Goal: Task Accomplishment & Management: Complete application form

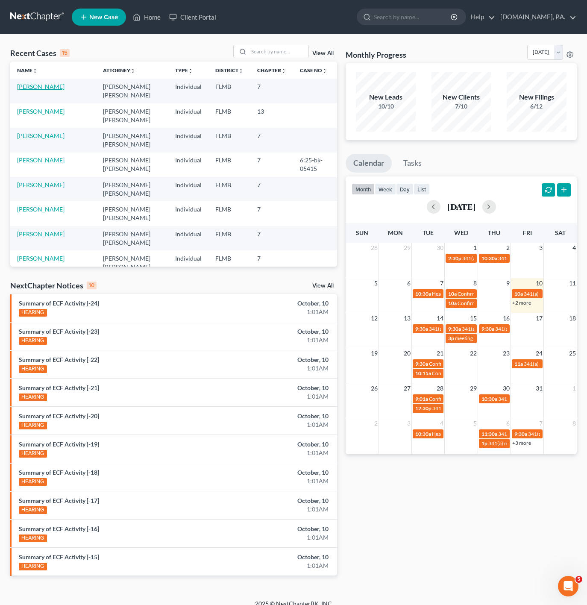
click at [20, 86] on link "[PERSON_NAME]" at bounding box center [40, 86] width 47 height 7
select select "4"
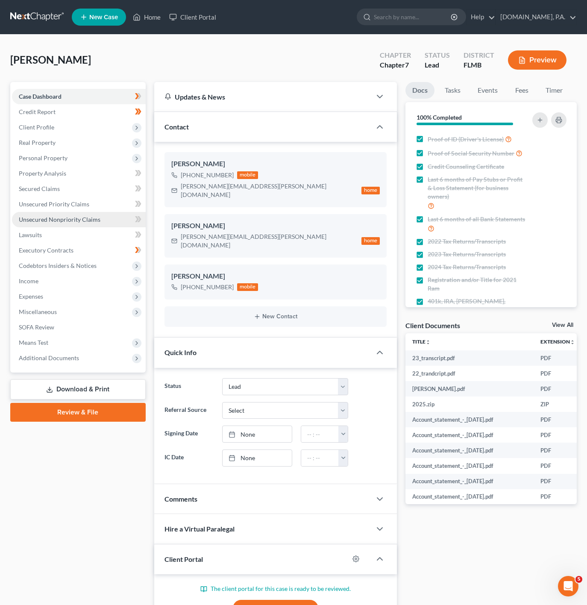
click at [110, 219] on link "Unsecured Nonpriority Claims" at bounding box center [79, 219] width 134 height 15
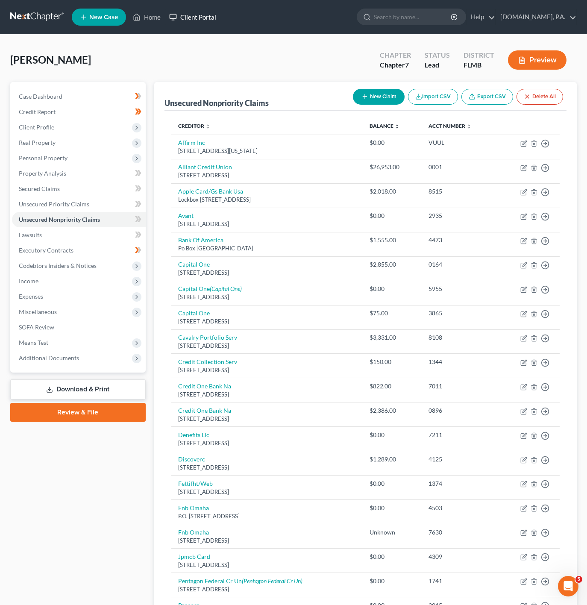
click at [175, 15] on icon at bounding box center [173, 17] width 8 height 10
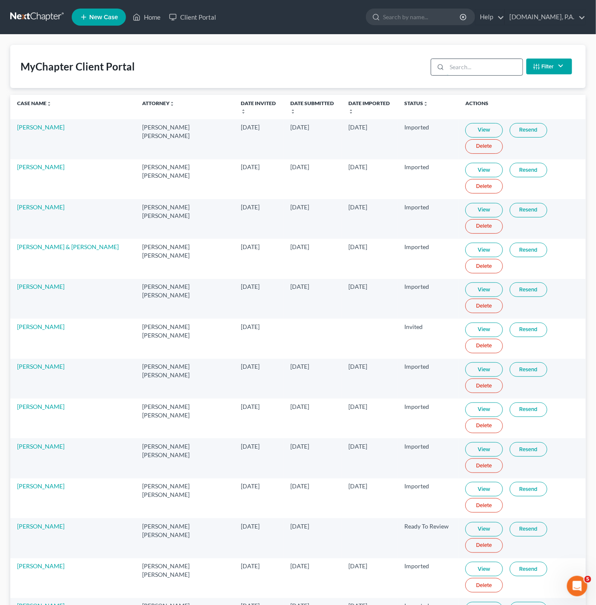
click at [491, 66] on input "search" at bounding box center [485, 67] width 76 height 16
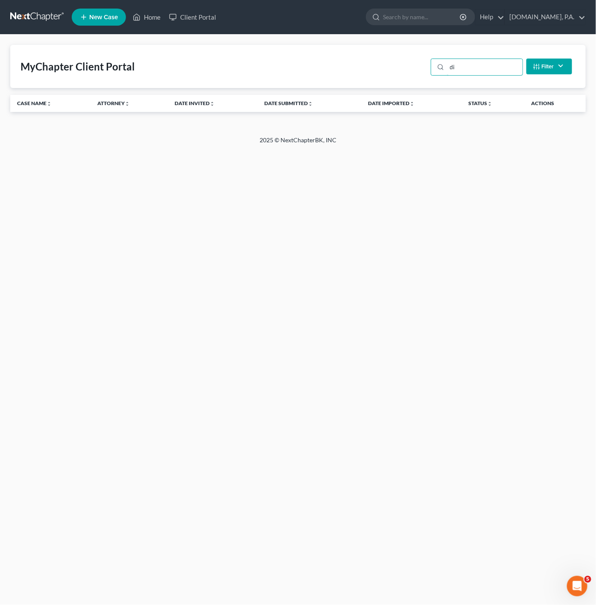
type input "d"
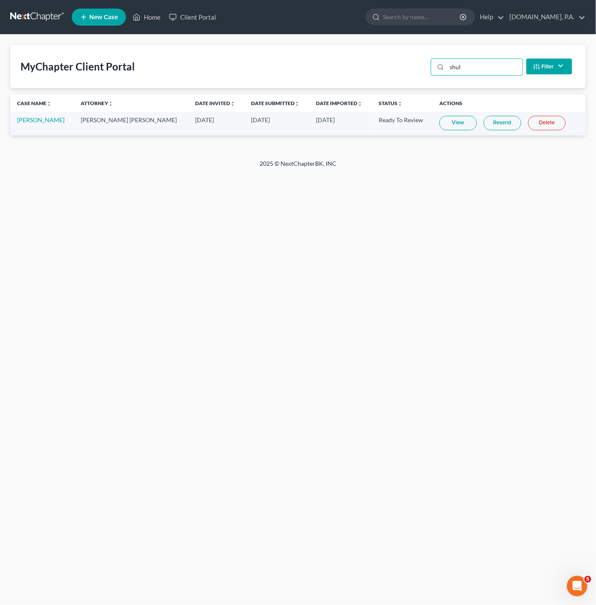
type input "shul"
click at [445, 114] on td "View Resend Delete" at bounding box center [509, 123] width 153 height 23
click at [441, 120] on link "View" at bounding box center [458, 123] width 38 height 15
click at [141, 9] on link "Home" at bounding box center [147, 16] width 36 height 15
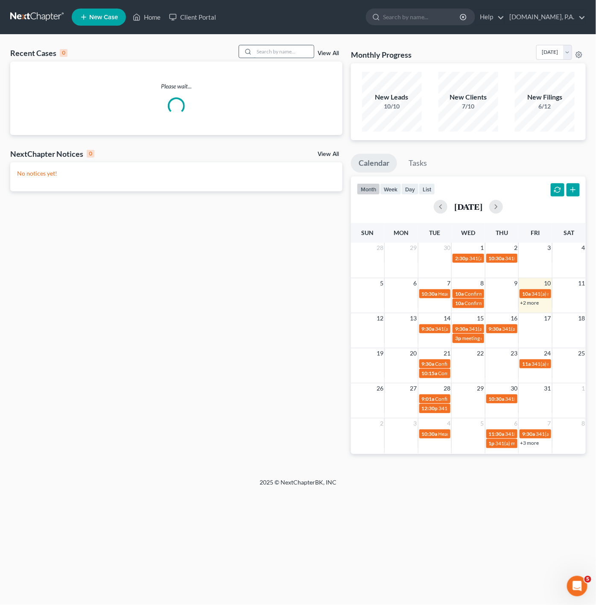
click at [297, 50] on input "search" at bounding box center [284, 51] width 60 height 12
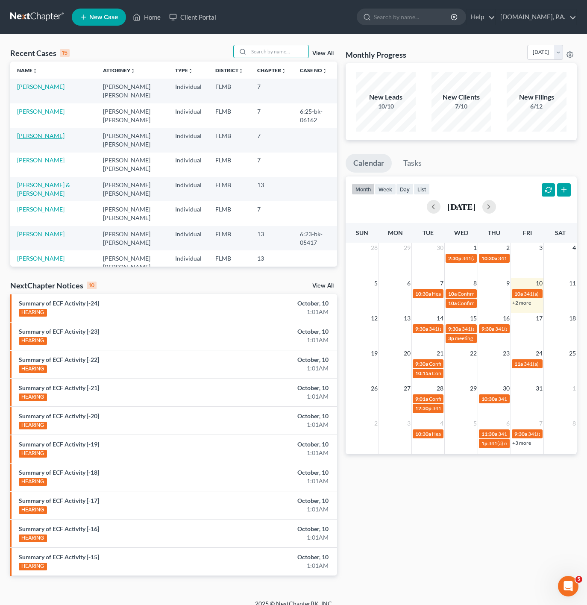
click at [31, 137] on link "[PERSON_NAME]" at bounding box center [40, 135] width 47 height 7
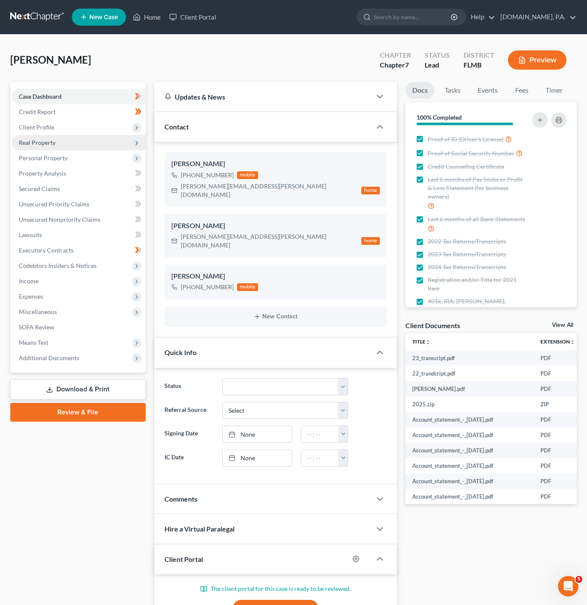
click at [127, 139] on span "Real Property" at bounding box center [79, 142] width 134 height 15
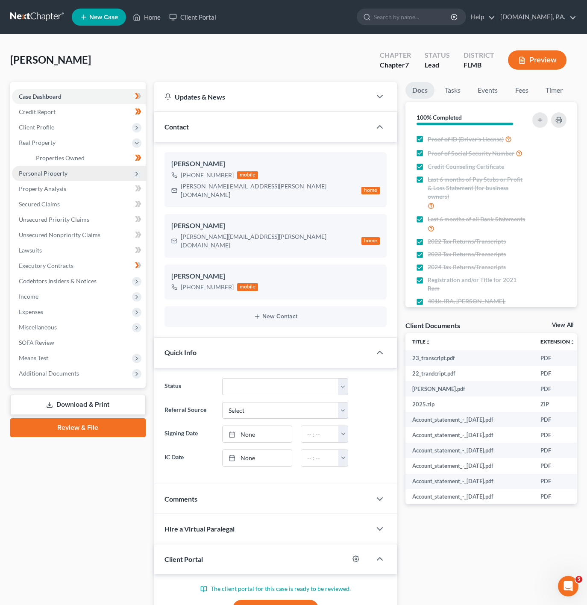
click at [114, 172] on span "Personal Property" at bounding box center [79, 173] width 134 height 15
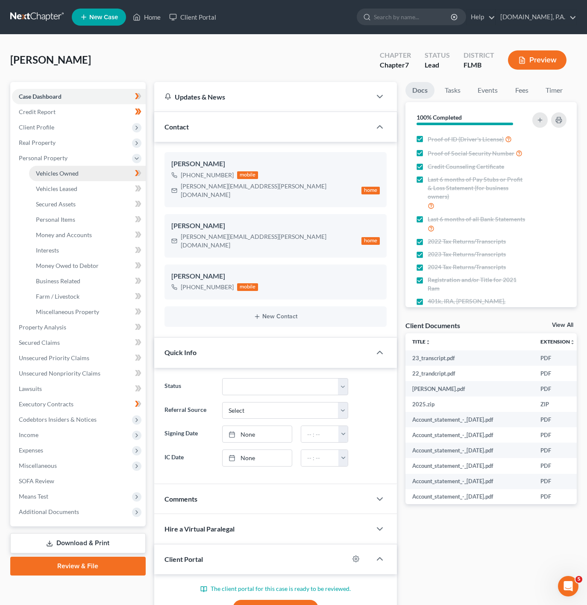
click at [89, 172] on link "Vehicles Owned" at bounding box center [87, 173] width 117 height 15
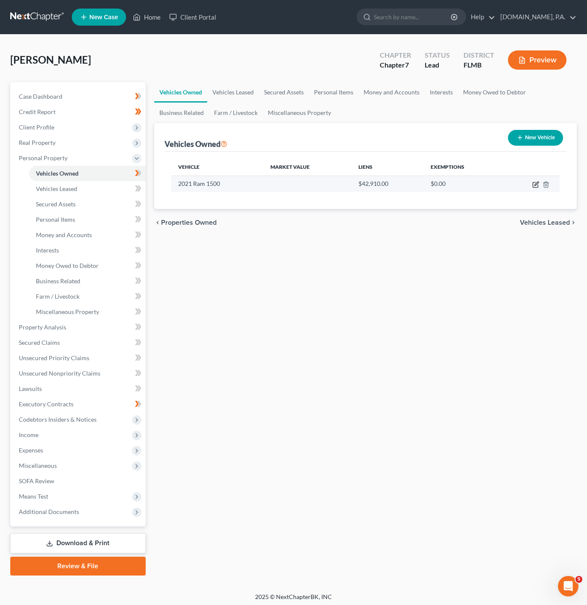
click at [538, 187] on icon "button" at bounding box center [534, 184] width 5 height 5
select select "0"
select select "5"
select select "3"
select select "0"
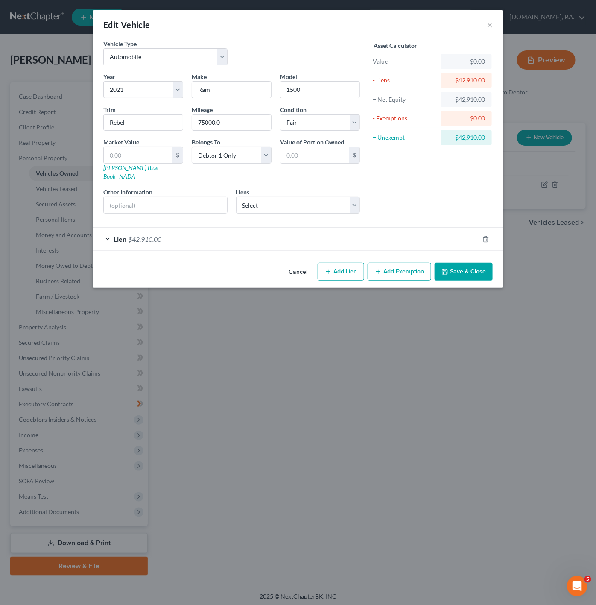
click at [239, 240] on div "Lien $42,910.00" at bounding box center [286, 239] width 386 height 23
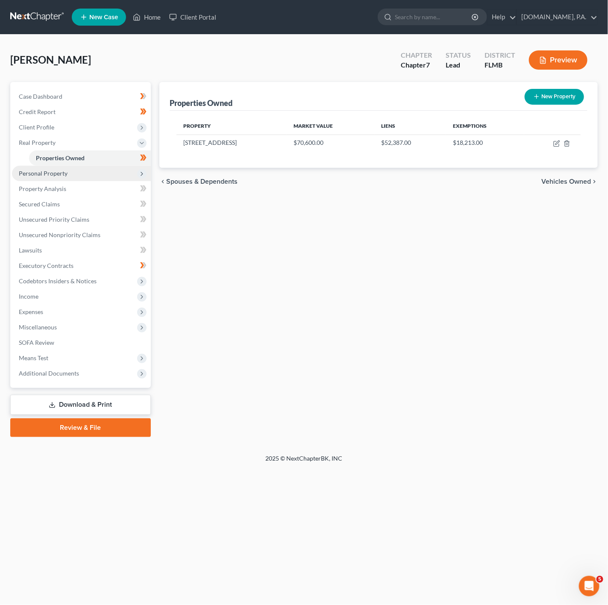
click at [109, 175] on span "Personal Property" at bounding box center [81, 173] width 139 height 15
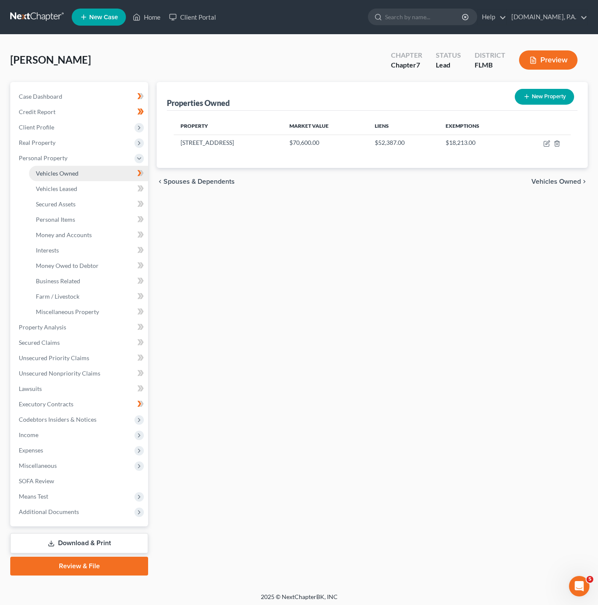
click at [98, 174] on link "Vehicles Owned" at bounding box center [88, 173] width 119 height 15
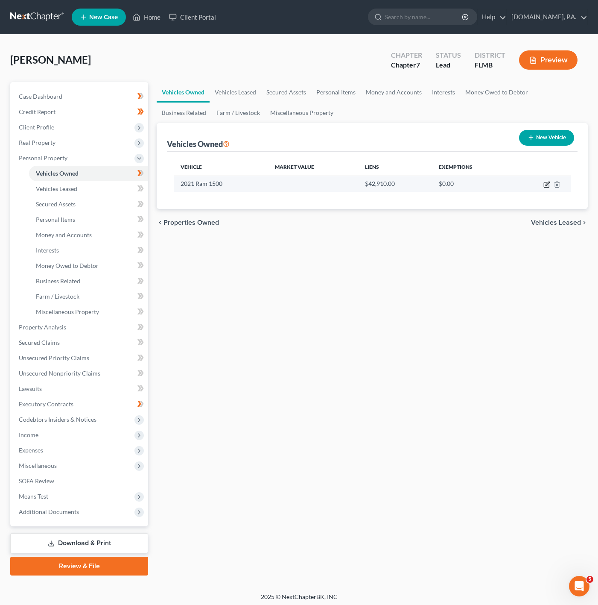
click at [546, 184] on icon "button" at bounding box center [548, 183] width 4 height 4
select select "0"
select select "5"
select select "3"
select select "0"
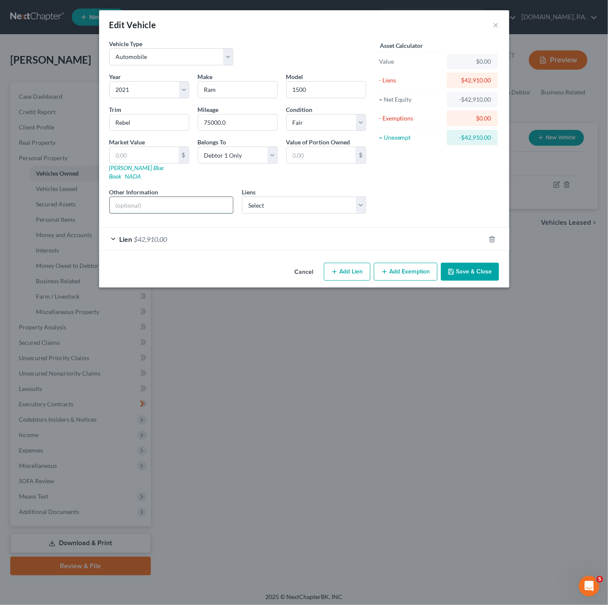
click at [190, 197] on input "text" at bounding box center [171, 205] width 123 height 16
paste input "VIN: [US_VEHICLE_IDENTIFICATION_NUMBER]"
type input "VIN: [US_VEHICLE_IDENTIFICATION_NUMBER]"
click at [335, 197] on select "Select Flagship - $0.00 Syncb/Indian - $9,178.00 Blue Fcu - $0.00 Citizensone -…" at bounding box center [304, 204] width 124 height 17
drag, startPoint x: 335, startPoint y: 196, endPoint x: 306, endPoint y: 196, distance: 28.6
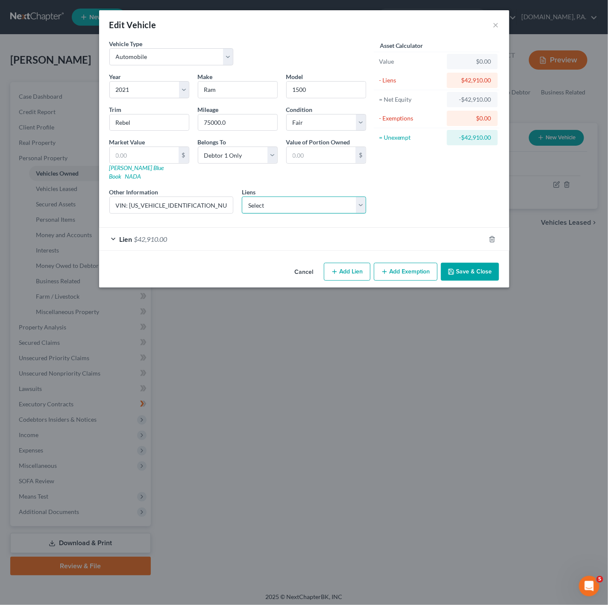
click at [335, 196] on select "Select Flagship - $0.00 Syncb/Indian - $9,178.00 Blue Fcu - $0.00 Citizensone -…" at bounding box center [304, 204] width 124 height 17
click at [294, 196] on select "Select Flagship - $0.00 Syncb/Indian - $9,178.00 Blue Fcu - $0.00 Citizensone -…" at bounding box center [304, 204] width 124 height 17
click at [371, 184] on div "Asset Calculator Value $0.00 - Liens $42,910.00 = Net Equity -$42,910.00 - Exem…" at bounding box center [436, 129] width 133 height 181
click at [263, 87] on input "Ram" at bounding box center [237, 90] width 79 height 16
click at [353, 97] on input "1500" at bounding box center [326, 90] width 79 height 16
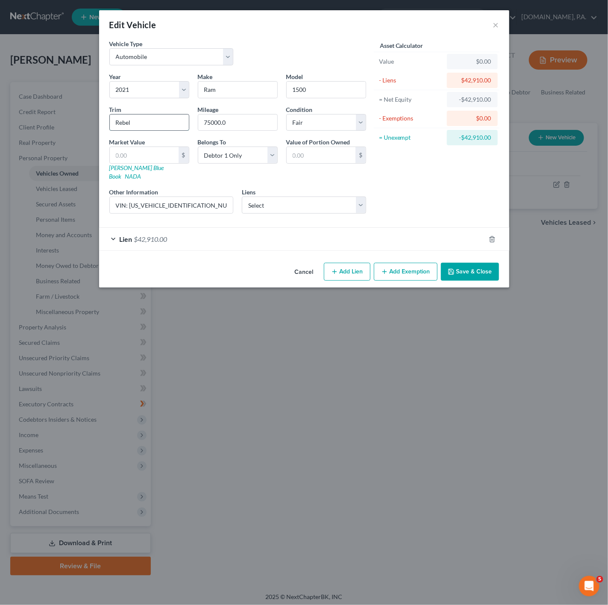
click at [173, 117] on input "Rebel" at bounding box center [149, 122] width 79 height 16
click at [366, 118] on div "Condition Select Excellent Very Good Good Fair Poor" at bounding box center [326, 118] width 88 height 26
click at [475, 134] on div "-$42,910.00" at bounding box center [471, 137] width 37 height 9
click at [159, 158] on input "text" at bounding box center [144, 155] width 69 height 16
paste input "28,730"
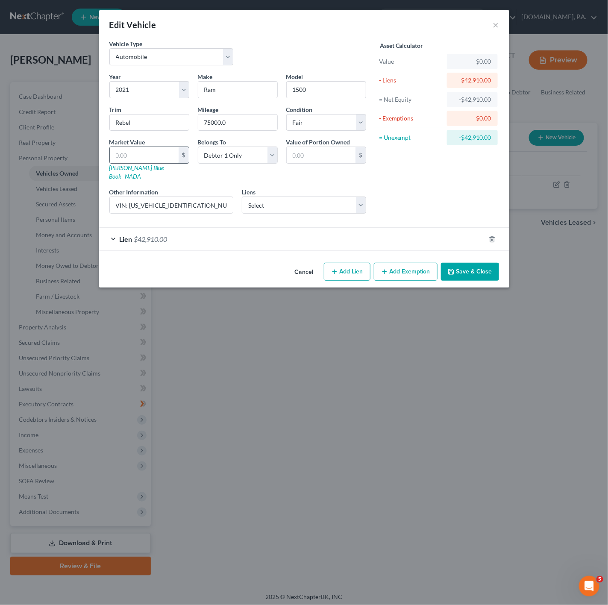
type input "28,730"
type input "28,730.00"
type input "28,730"
click at [436, 182] on div "Asset Calculator Value $28,730.00 - Liens $42,910.00 = Net Equity -$42,910.00 -…" at bounding box center [436, 129] width 133 height 181
click at [325, 130] on select "Select Excellent Very Good Good Fair Poor" at bounding box center [326, 122] width 80 height 17
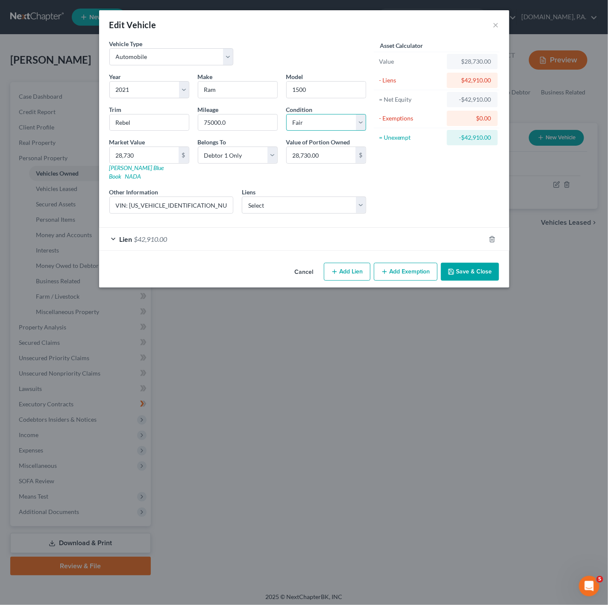
click at [286, 114] on select "Select Excellent Very Good Good Fair Poor" at bounding box center [326, 122] width 80 height 17
click at [470, 269] on button "Save & Close" at bounding box center [470, 272] width 58 height 18
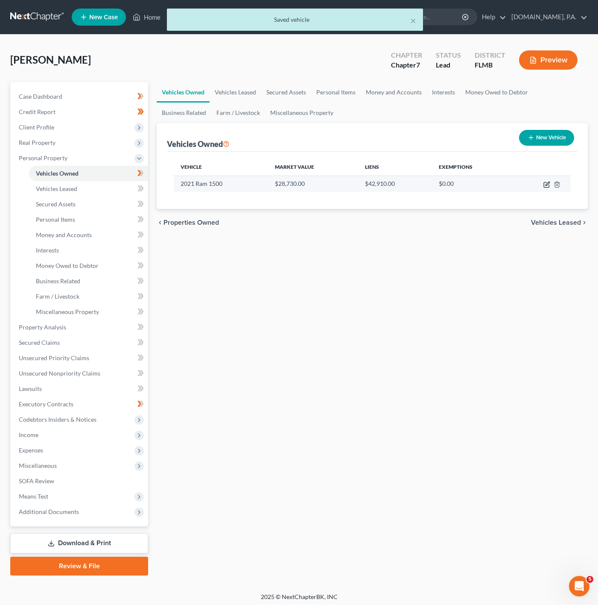
click at [545, 184] on icon "button" at bounding box center [547, 184] width 7 height 7
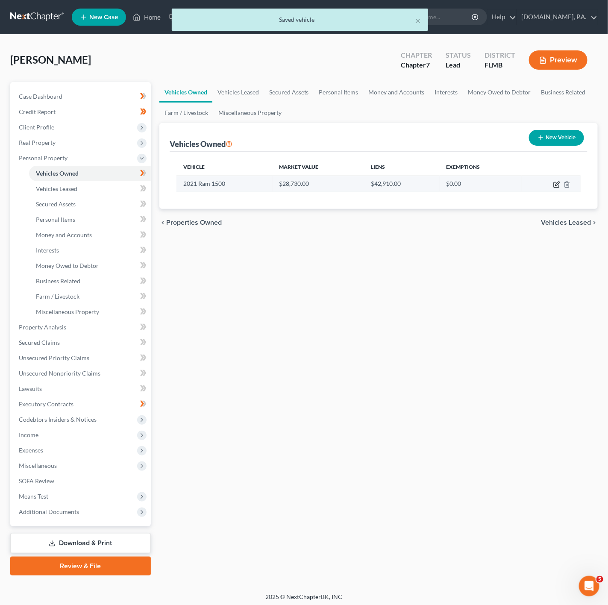
select select "0"
select select "5"
select select "3"
select select "0"
select select "45"
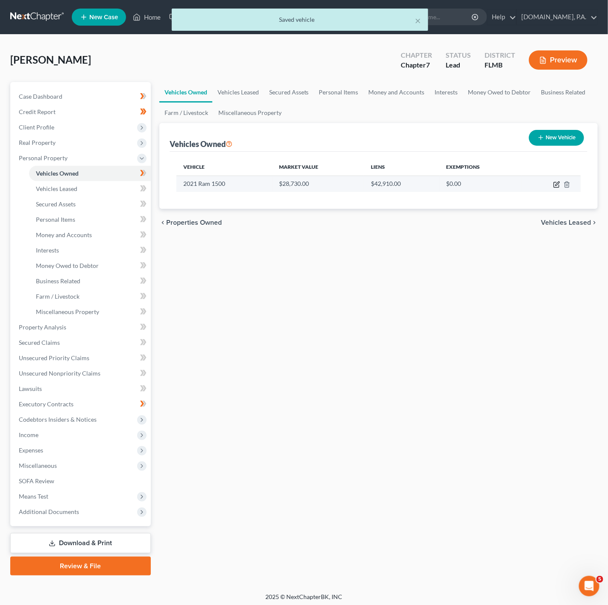
select select "0"
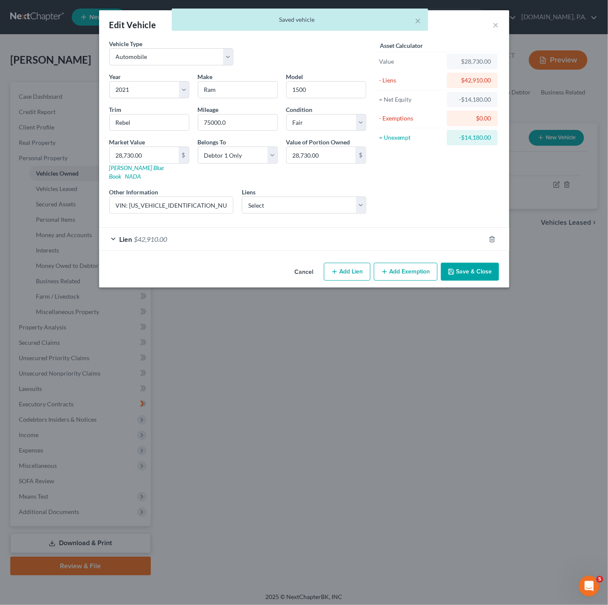
click at [170, 214] on form "Vehicle Type Select Automobile Truck Trailer Watercraft Aircraft Motor Home Atv…" at bounding box center [303, 144] width 389 height 211
click at [160, 235] on span "$42,910.00" at bounding box center [150, 239] width 33 height 8
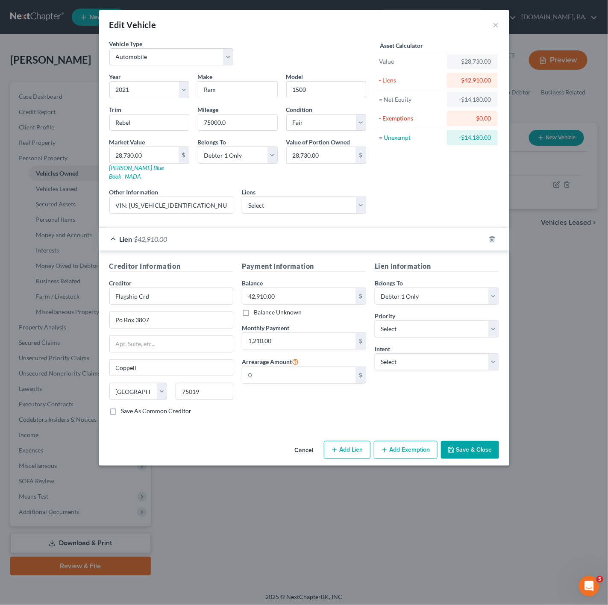
click at [168, 233] on div "Lien $42,910.00" at bounding box center [292, 239] width 386 height 23
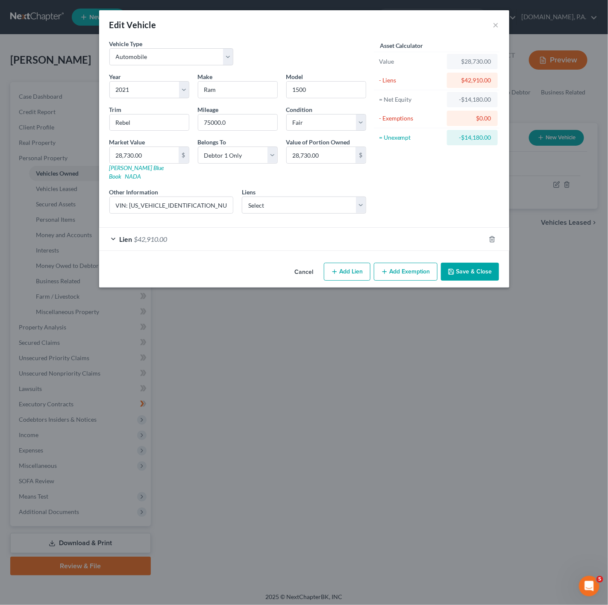
click at [476, 263] on button "Save & Close" at bounding box center [470, 272] width 58 height 18
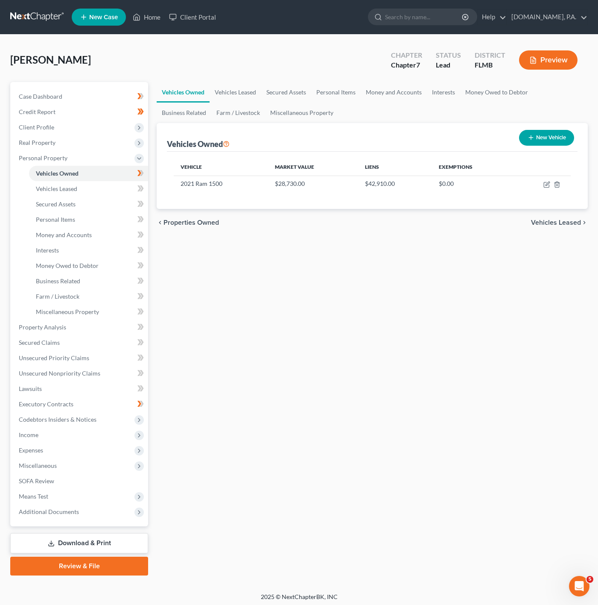
click at [415, 390] on div "Vehicles Owned Vehicles Leased Secured Assets Personal Items Money and Accounts…" at bounding box center [372, 328] width 440 height 493
drag, startPoint x: 141, startPoint y: 170, endPoint x: 122, endPoint y: 184, distance: 23.3
click at [143, 170] on icon at bounding box center [140, 173] width 6 height 11
click at [118, 186] on link "Vehicles Leased" at bounding box center [88, 188] width 119 height 15
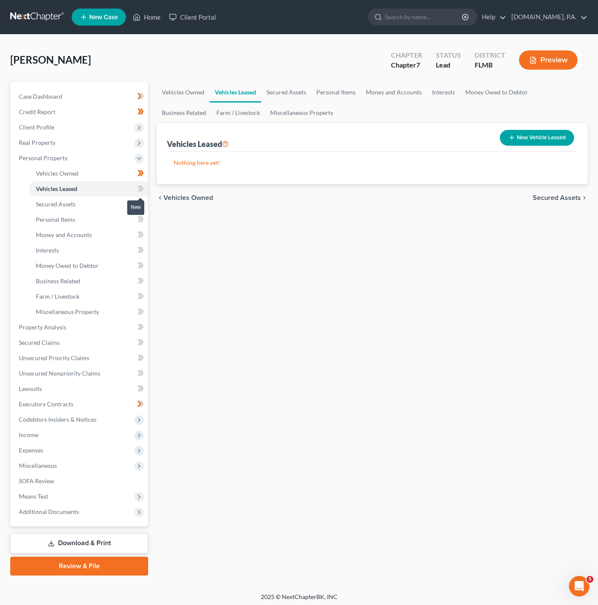
click at [134, 184] on span at bounding box center [140, 189] width 15 height 13
click at [139, 184] on icon at bounding box center [140, 188] width 6 height 11
click at [120, 204] on link "Secured Assets" at bounding box center [88, 203] width 119 height 15
click at [136, 204] on span at bounding box center [140, 205] width 15 height 13
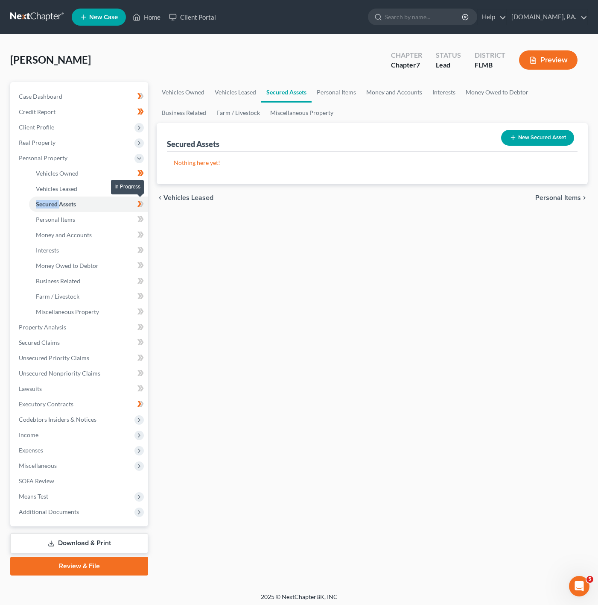
click at [136, 204] on span at bounding box center [140, 205] width 15 height 13
click at [129, 220] on link "Personal Items" at bounding box center [88, 219] width 119 height 15
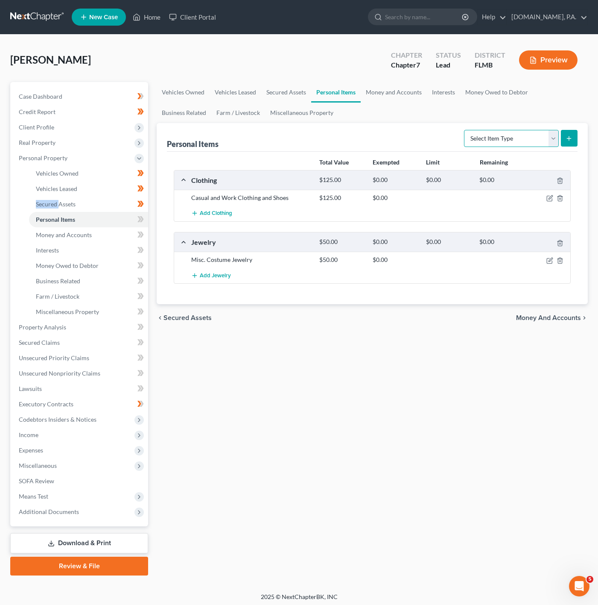
click at [529, 141] on select "Select Item Type Clothing Collectibles Of Value Electronics Firearms Household …" at bounding box center [511, 138] width 95 height 17
select select "household_goods"
click at [465, 130] on select "Select Item Type Clothing Collectibles Of Value Electronics Firearms Household …" at bounding box center [511, 138] width 95 height 17
click at [564, 138] on button "submit" at bounding box center [569, 138] width 17 height 17
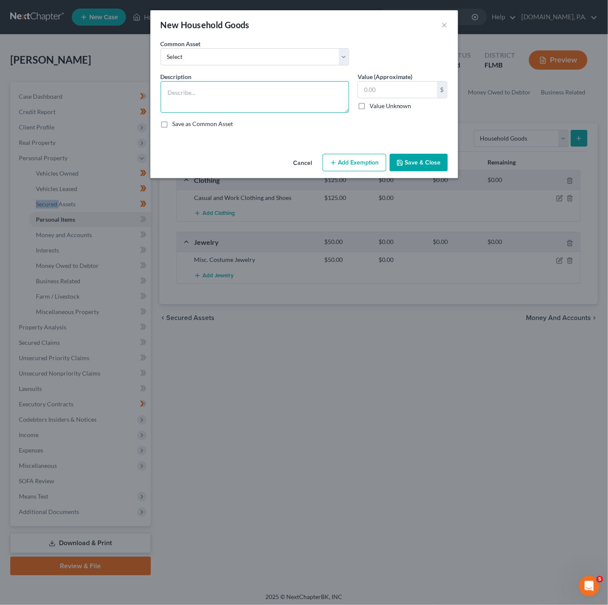
click at [193, 103] on textarea at bounding box center [255, 97] width 188 height 32
type textarea "1 Couch, 1 End Table, 1 Bed, 1 TV Stand, 1 Dresser, 1 Table, 3+ Chairs"
click at [381, 88] on input "text" at bounding box center [397, 90] width 79 height 16
type input "4"
type input "250"
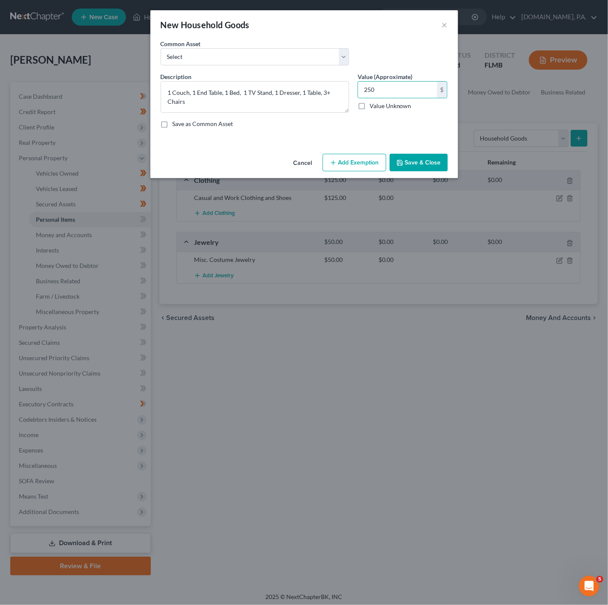
click at [355, 160] on button "Add Exemption" at bounding box center [354, 163] width 64 height 18
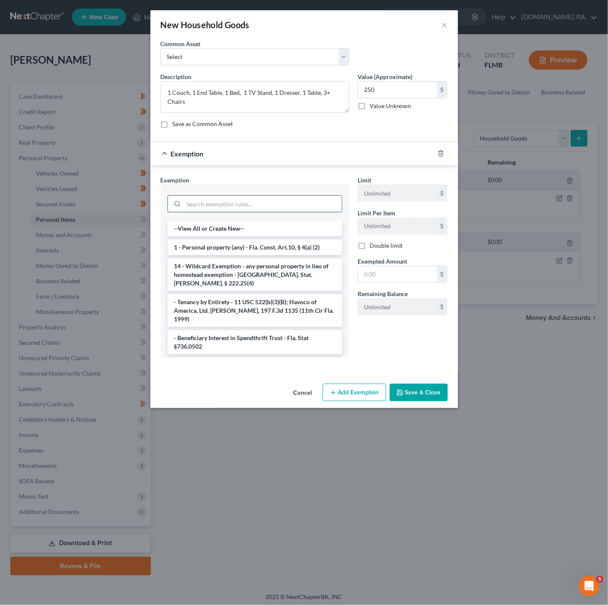
click at [291, 201] on input "search" at bounding box center [263, 204] width 158 height 16
click at [277, 247] on li "1 - Personal property (any) - Fla. Const. Art.10, § 4(a) (2)" at bounding box center [254, 247] width 175 height 15
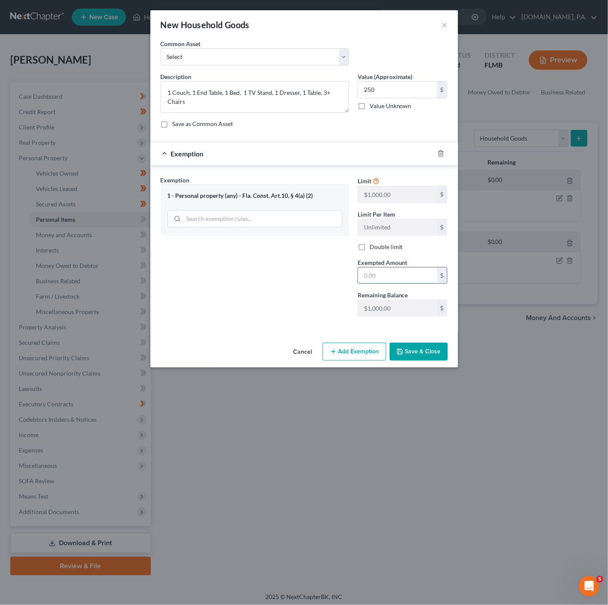
click at [359, 271] on input "text" at bounding box center [397, 275] width 79 height 16
type input "250"
click at [332, 277] on div "Exemption Set must be selected for CA. Exemption * 1 - Personal property (any) …" at bounding box center [254, 249] width 197 height 148
click at [406, 360] on button "Save & Close" at bounding box center [418, 351] width 58 height 18
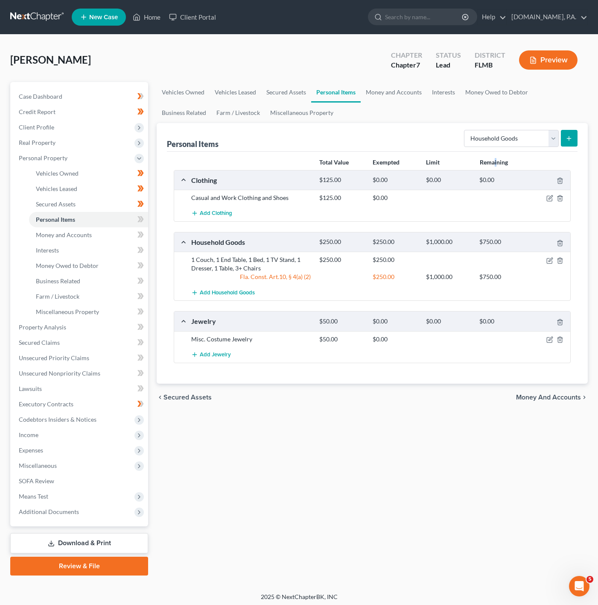
click at [497, 161] on div "Total Value Exempted Limit Remaining Clothing $125.00 $0.00 $0.00 $0.00 Casual …" at bounding box center [372, 268] width 411 height 232
click at [496, 140] on select "Select Item Type Clothing Collectibles Of Value Electronics Firearms Household …" at bounding box center [511, 138] width 95 height 17
select select "electronics"
click at [465, 130] on select "Select Item Type Clothing Collectibles Of Value Electronics Firearms Household …" at bounding box center [511, 138] width 95 height 17
click at [561, 141] on button "submit" at bounding box center [569, 138] width 17 height 17
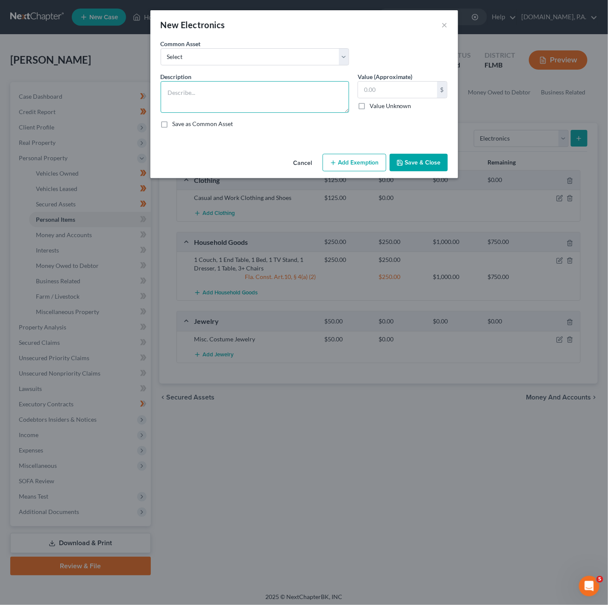
click at [234, 83] on textarea at bounding box center [255, 97] width 188 height 32
click at [403, 90] on input "text" at bounding box center [397, 90] width 79 height 16
click at [316, 105] on textarea "3+ TV, 1 Gaming Console, 1 Cell Phone" at bounding box center [255, 97] width 188 height 32
type textarea "3+ TV, 1 Gaming Console, 1 Cell Phone, 1 Laptop"
click at [413, 84] on input "text" at bounding box center [397, 90] width 79 height 16
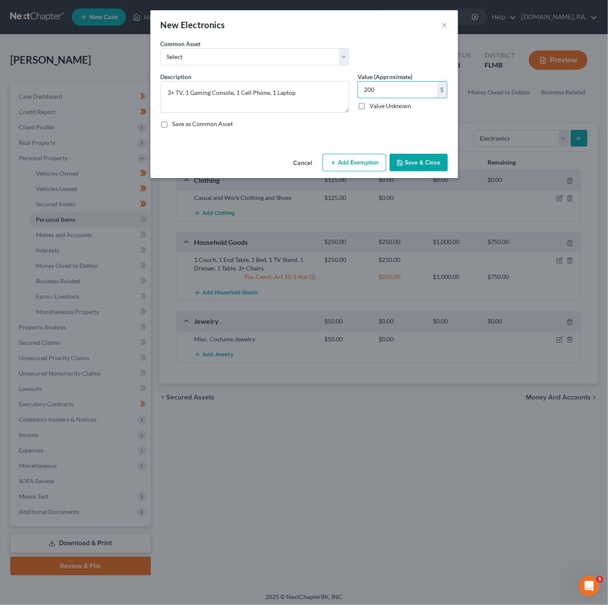
drag, startPoint x: 400, startPoint y: 92, endPoint x: 355, endPoint y: 85, distance: 45.9
click at [355, 85] on div "Value (Approximate) 200.00 $ Value Unknown Balance Undetermined 200 $ Value Unk…" at bounding box center [402, 92] width 99 height 41
type input "300"
click at [355, 168] on button "Add Exemption" at bounding box center [354, 163] width 64 height 18
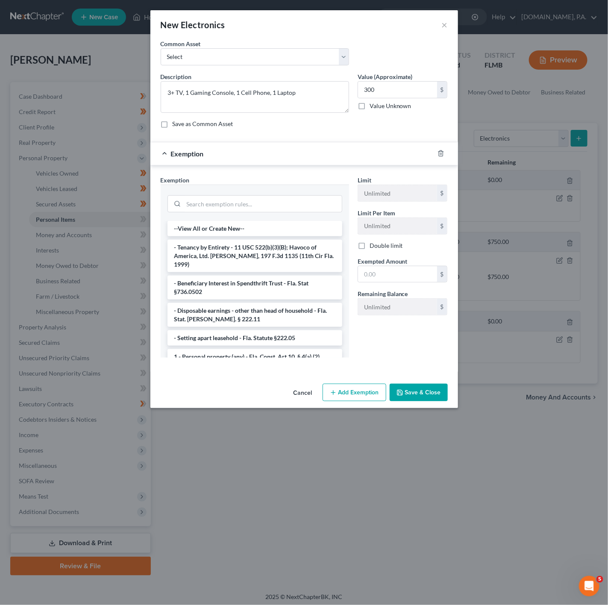
click at [263, 214] on div at bounding box center [254, 203] width 175 height 22
click at [265, 208] on input "search" at bounding box center [263, 204] width 158 height 16
click at [258, 353] on li "1 - Personal property (any) - Fla. Const. Art.10, § 4(a) (2)" at bounding box center [254, 356] width 175 height 15
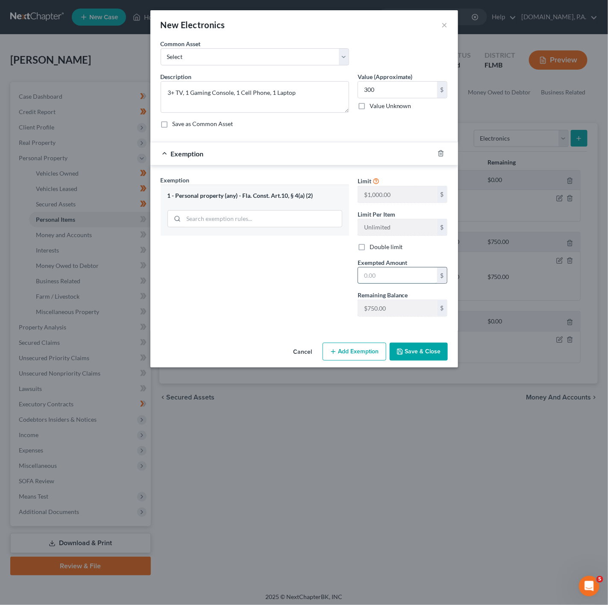
click at [383, 273] on input "text" at bounding box center [397, 275] width 79 height 16
type input "300"
click at [301, 281] on div "Exemption Set must be selected for CA. Exemption * 1 - Personal property (any) …" at bounding box center [254, 249] width 197 height 148
click at [433, 360] on button "Save & Close" at bounding box center [418, 351] width 58 height 18
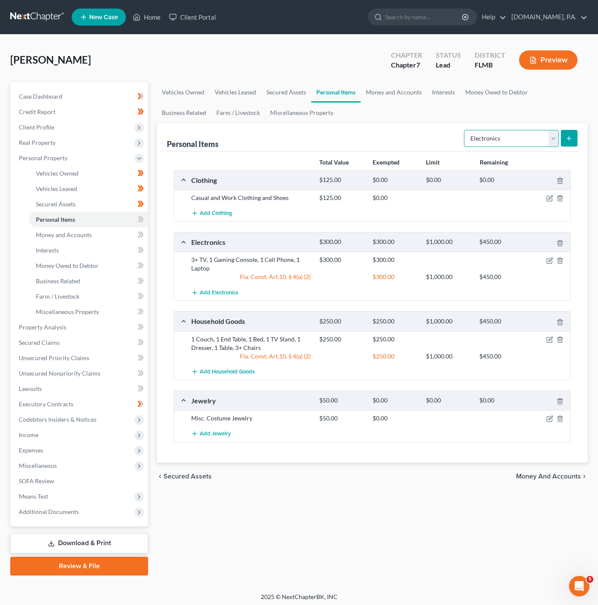
click at [468, 141] on select "Select Item Type Clothing Collectibles Of Value Electronics Firearms Household …" at bounding box center [511, 138] width 95 height 17
select select "clothing"
click at [465, 130] on select "Select Item Type Clothing Collectibles Of Value Electronics Firearms Household …" at bounding box center [511, 138] width 95 height 17
click at [572, 138] on icon "submit" at bounding box center [569, 138] width 7 height 7
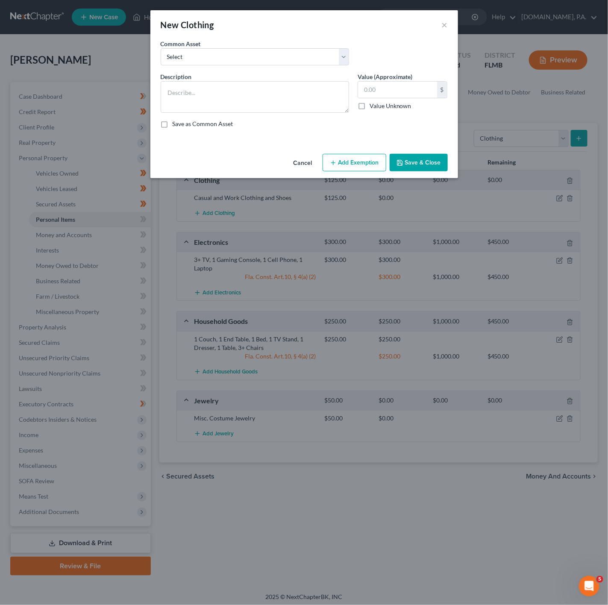
click at [303, 174] on div "Cancel Add Exemption Save & Close" at bounding box center [303, 164] width 307 height 28
click at [299, 169] on button "Cancel" at bounding box center [303, 163] width 32 height 17
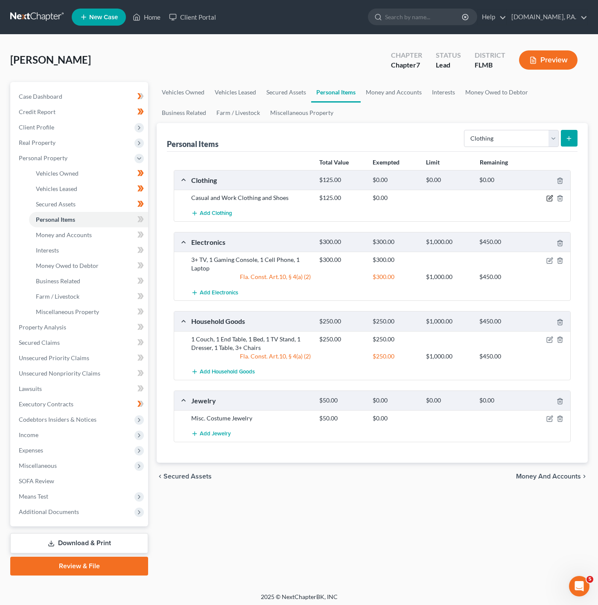
click at [551, 197] on icon "button" at bounding box center [551, 198] width 4 height 4
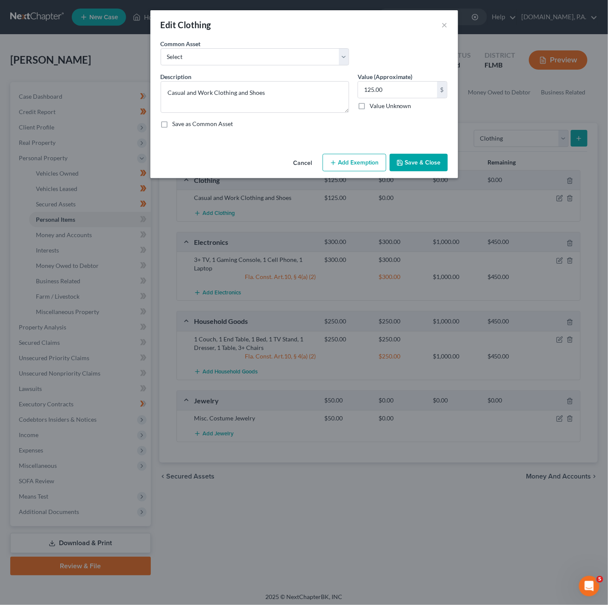
click at [358, 164] on button "Add Exemption" at bounding box center [354, 163] width 64 height 18
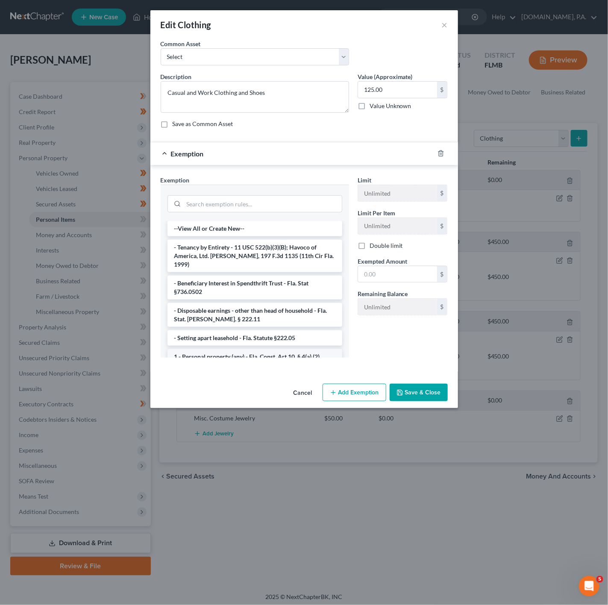
click at [246, 349] on li "1 - Personal property (any) - Fla. Const. Art.10, § 4(a) (2)" at bounding box center [254, 356] width 175 height 15
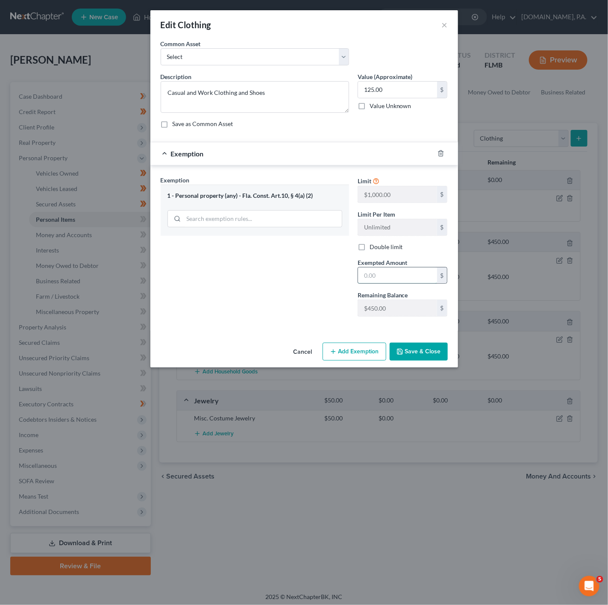
click at [374, 282] on input "text" at bounding box center [397, 275] width 79 height 16
type input "100"
click at [399, 82] on input "125.00" at bounding box center [397, 90] width 79 height 16
type input "100"
click at [234, 306] on div "Exemption Set must be selected for CA. Exemption * 1 - Personal property (any) …" at bounding box center [254, 249] width 197 height 148
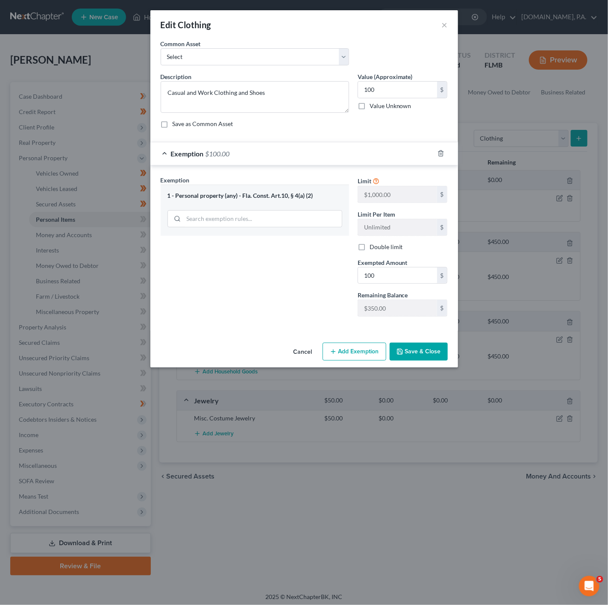
click at [403, 338] on div "An exemption set must first be selected from the Filing Information section. Co…" at bounding box center [303, 189] width 307 height 300
click at [413, 359] on button "Save & Close" at bounding box center [418, 351] width 58 height 18
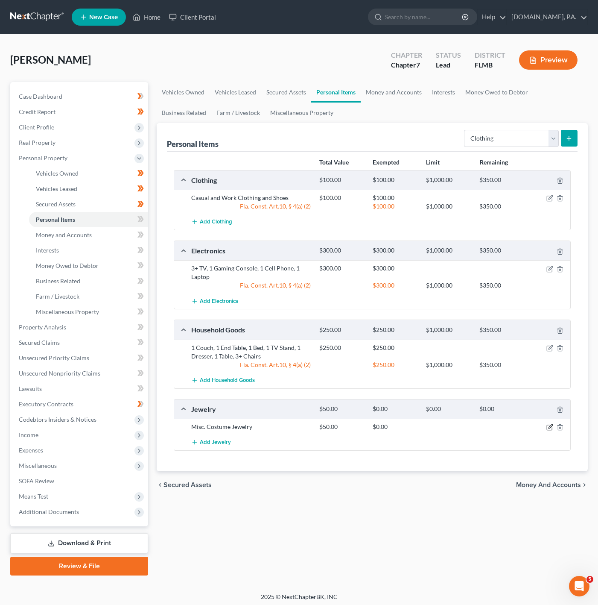
click at [549, 430] on icon "button" at bounding box center [550, 427] width 7 height 7
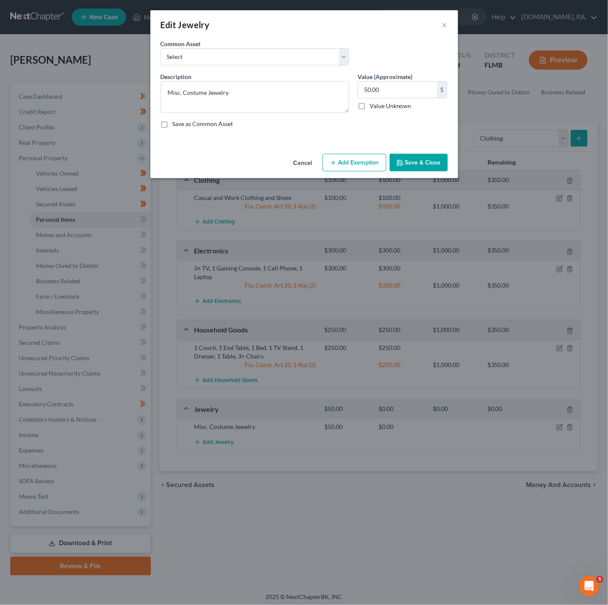
click at [341, 162] on button "Add Exemption" at bounding box center [354, 163] width 64 height 18
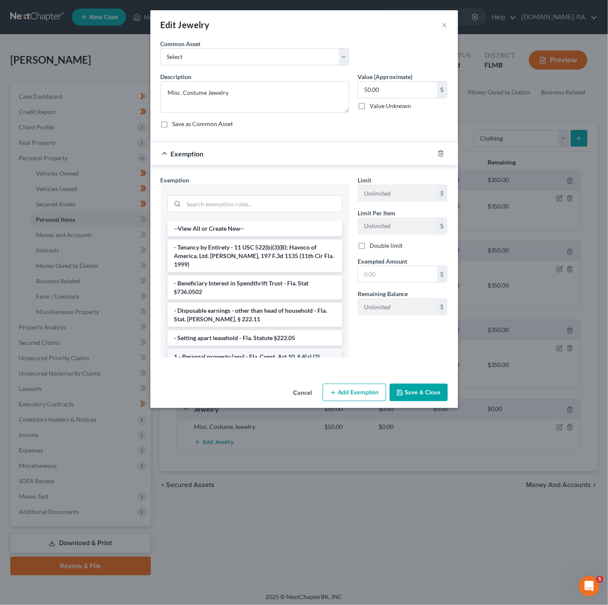
click at [245, 349] on li "1 - Personal property (any) - Fla. Const. Art.10, § 4(a) (2)" at bounding box center [254, 356] width 175 height 15
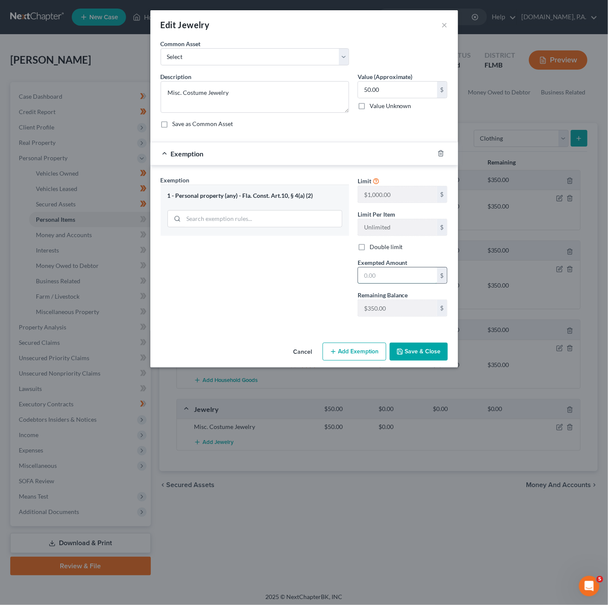
click at [399, 276] on input "text" at bounding box center [397, 275] width 79 height 16
type input "2"
type input "50"
drag, startPoint x: 277, startPoint y: 260, endPoint x: 420, endPoint y: 339, distance: 163.4
click at [283, 267] on div "Exemption Set must be selected for CA. Exemption * 1 - Personal property (any) …" at bounding box center [254, 249] width 197 height 148
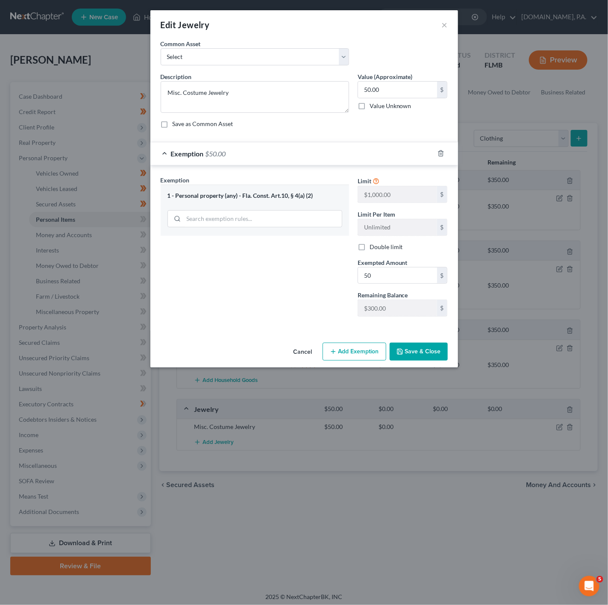
click at [419, 365] on div "Cancel Add Exemption Save & Close" at bounding box center [303, 353] width 307 height 28
click at [427, 359] on button "Save & Close" at bounding box center [418, 351] width 58 height 18
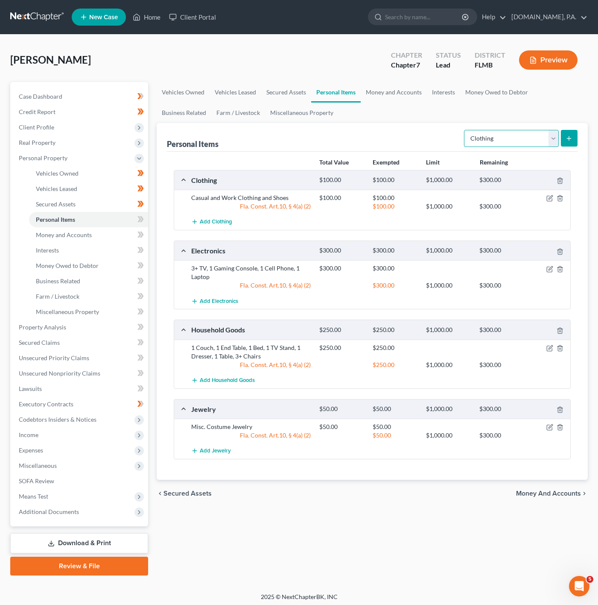
click at [517, 132] on select "Select Item Type Clothing Collectibles Of Value Electronics Firearms Household …" at bounding box center [511, 138] width 95 height 17
select select "pets"
click at [465, 130] on select "Select Item Type Clothing Collectibles Of Value Electronics Firearms Household …" at bounding box center [511, 138] width 95 height 17
click at [561, 134] on button "submit" at bounding box center [569, 138] width 17 height 17
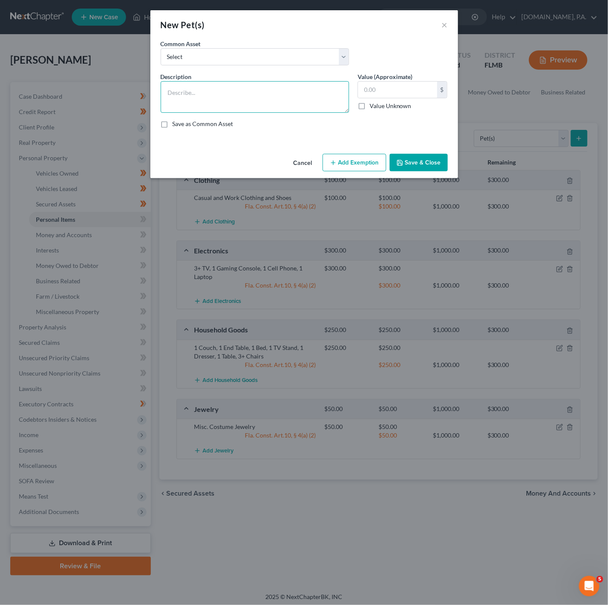
click at [251, 96] on textarea at bounding box center [255, 97] width 188 height 32
type textarea "2 Dogs"
click at [369, 86] on input "text" at bounding box center [397, 90] width 79 height 16
type input "2"
click at [396, 128] on div "Save as Common Asset" at bounding box center [304, 124] width 287 height 9
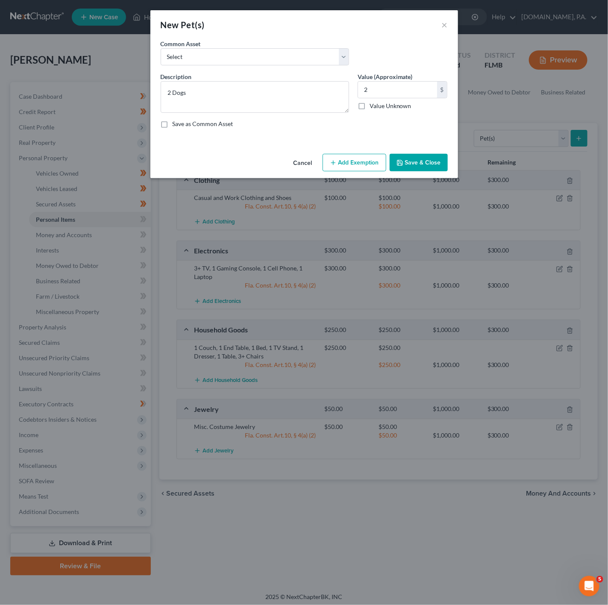
click at [358, 168] on button "Add Exemption" at bounding box center [354, 163] width 64 height 18
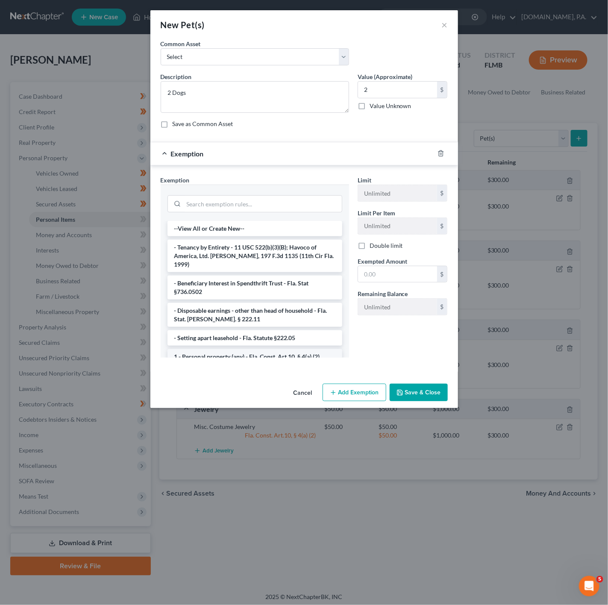
drag, startPoint x: 296, startPoint y: 353, endPoint x: 302, endPoint y: 343, distance: 11.4
click at [296, 353] on li "1 - Personal property (any) - Fla. Const. Art.10, § 4(a) (2)" at bounding box center [254, 356] width 175 height 15
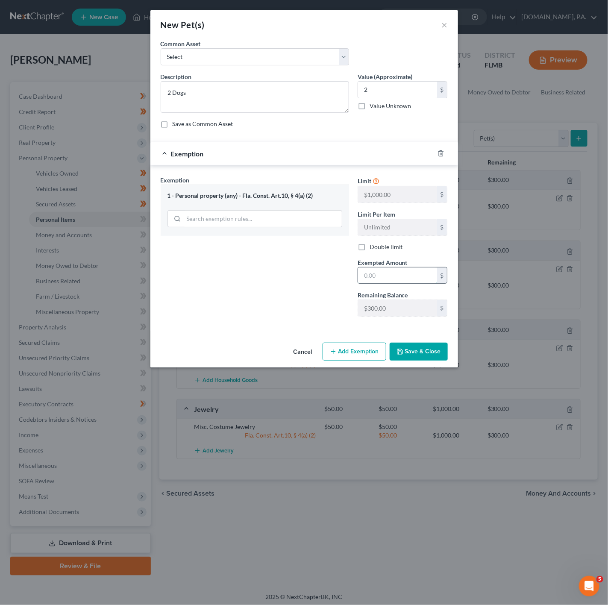
click at [392, 274] on input "text" at bounding box center [397, 275] width 79 height 16
type input "2"
click at [254, 292] on div "Exemption Set must be selected for CA. Exemption * 1 - Personal property (any) …" at bounding box center [254, 249] width 197 height 148
click at [412, 355] on button "Save & Close" at bounding box center [418, 351] width 58 height 18
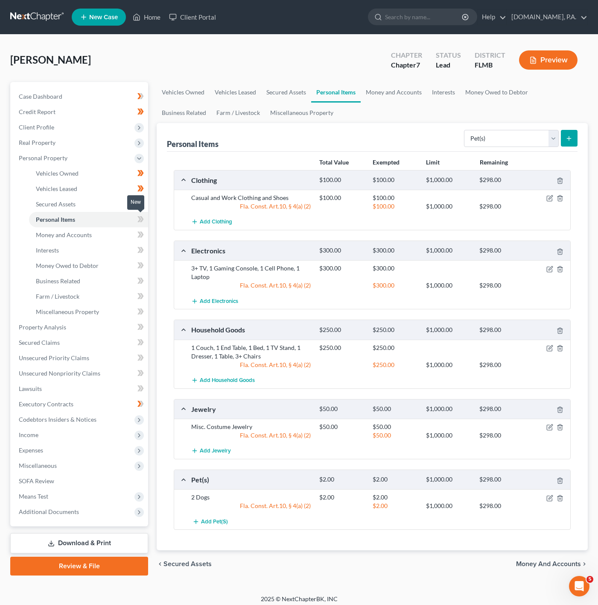
click at [141, 224] on icon at bounding box center [140, 219] width 6 height 11
click at [117, 239] on link "Money and Accounts" at bounding box center [88, 234] width 119 height 15
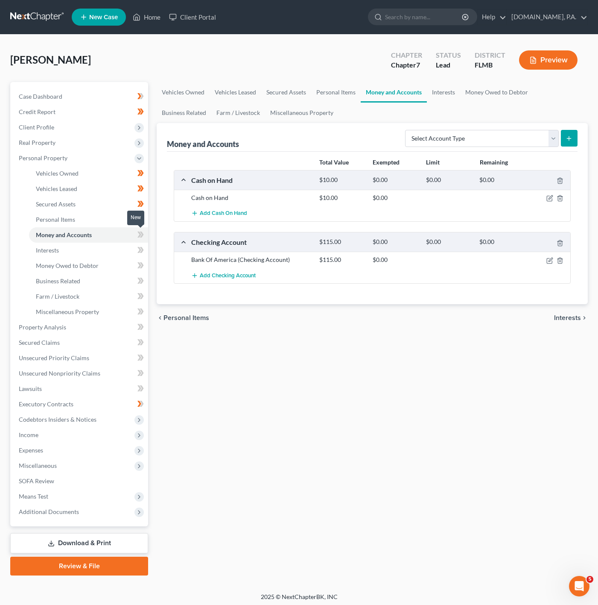
click at [137, 232] on icon at bounding box center [140, 234] width 6 height 11
click at [475, 137] on select "Select Account Type Brokerage Cash on Hand Certificates of Deposit Checking Acc…" at bounding box center [482, 138] width 154 height 17
select select "checking"
click at [406, 130] on select "Select Account Type Brokerage Cash on Hand Certificates of Deposit Checking Acc…" at bounding box center [482, 138] width 154 height 17
click at [574, 138] on button "submit" at bounding box center [569, 138] width 17 height 17
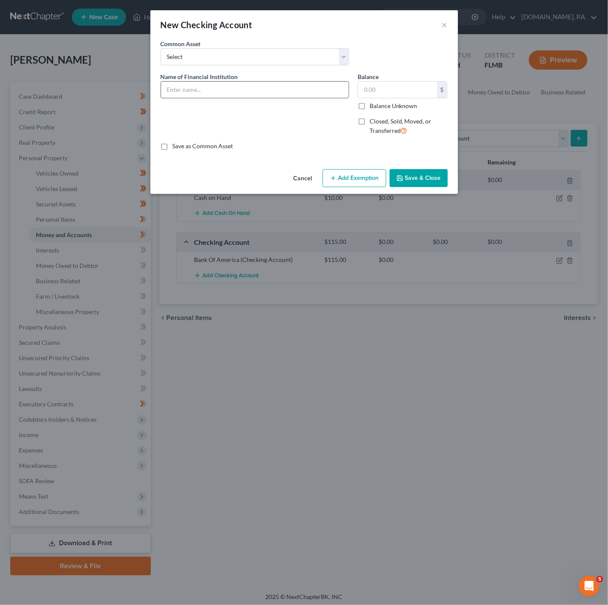
click at [339, 91] on input "text" at bounding box center [254, 90] width 187 height 16
type input "Bank of America - Ch 0302"
click at [369, 87] on input "text" at bounding box center [397, 90] width 79 height 16
type input "0"
click at [364, 191] on div "Cancel Add Exemption Save & Close" at bounding box center [303, 180] width 307 height 28
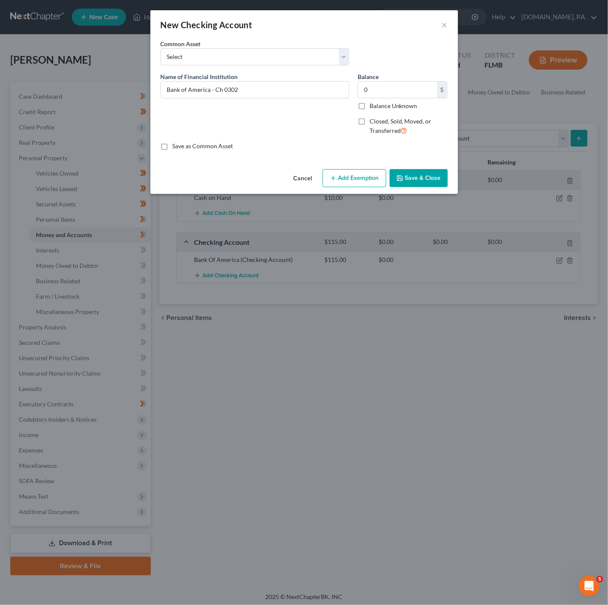
click at [369, 173] on button "Add Exemption" at bounding box center [354, 178] width 64 height 18
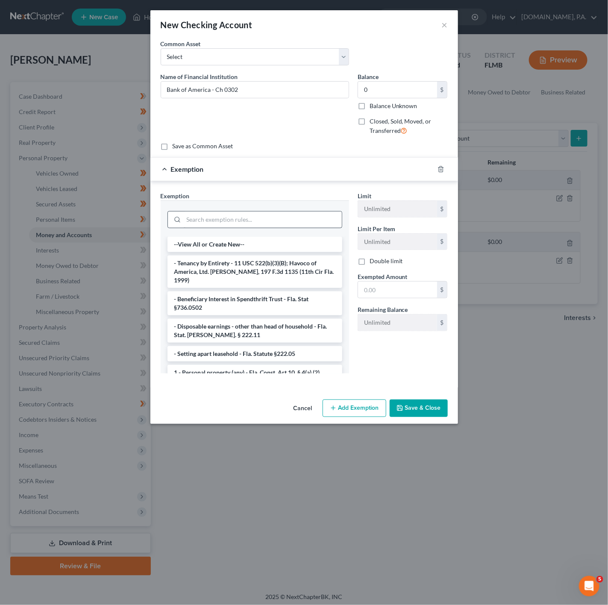
drag, startPoint x: 301, startPoint y: 203, endPoint x: 288, endPoint y: 218, distance: 19.7
click at [299, 210] on div at bounding box center [255, 218] width 188 height 36
click at [284, 220] on input "search" at bounding box center [263, 219] width 158 height 16
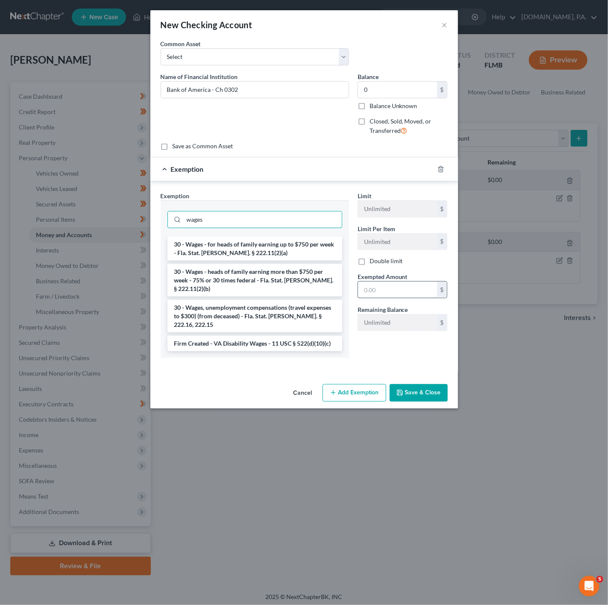
type input "wages"
drag, startPoint x: 424, startPoint y: 298, endPoint x: 406, endPoint y: 298, distance: 18.0
click at [424, 298] on input "text" at bounding box center [397, 289] width 79 height 16
type input "0"
click at [219, 341] on div "30 - Wages - for heads of family earning up to $750 per week - Fla. Stat. [PERS…" at bounding box center [255, 297] width 188 height 121
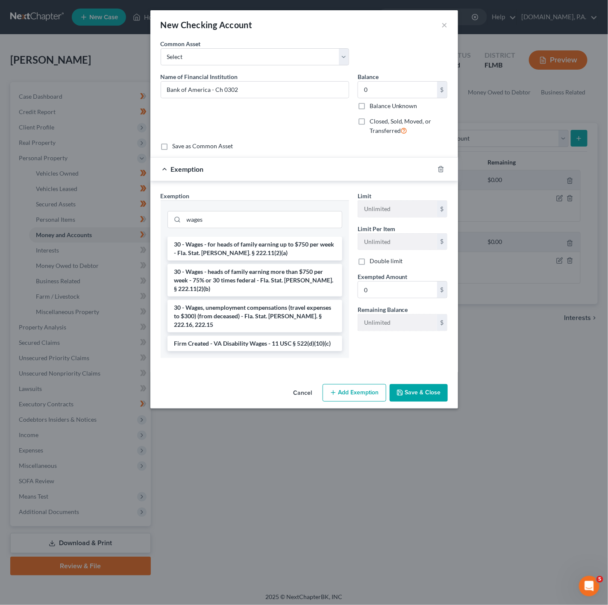
click at [417, 384] on button "Save & Close" at bounding box center [418, 393] width 58 height 18
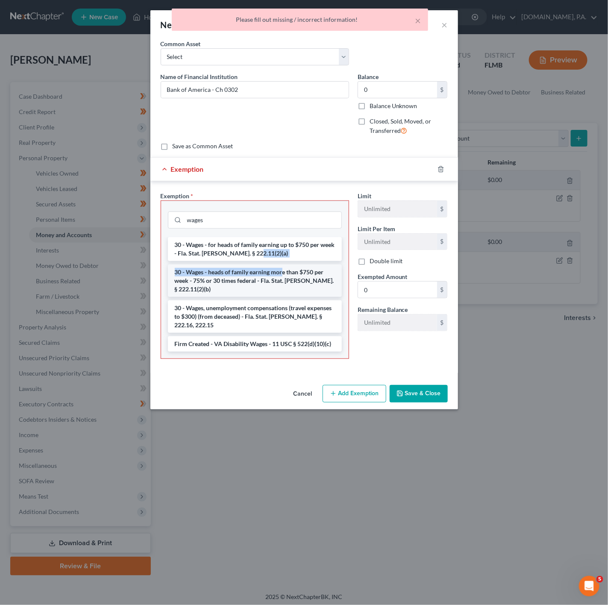
drag, startPoint x: 283, startPoint y: 260, endPoint x: 282, endPoint y: 267, distance: 6.5
click at [282, 267] on ul "30 - Wages - for heads of family earning up to $750 per week - Fla. Stat. [PERS…" at bounding box center [255, 294] width 174 height 114
click at [285, 280] on li "30 - Wages - heads of family earning more than $750 per week - 75% or 30 times …" at bounding box center [255, 280] width 174 height 32
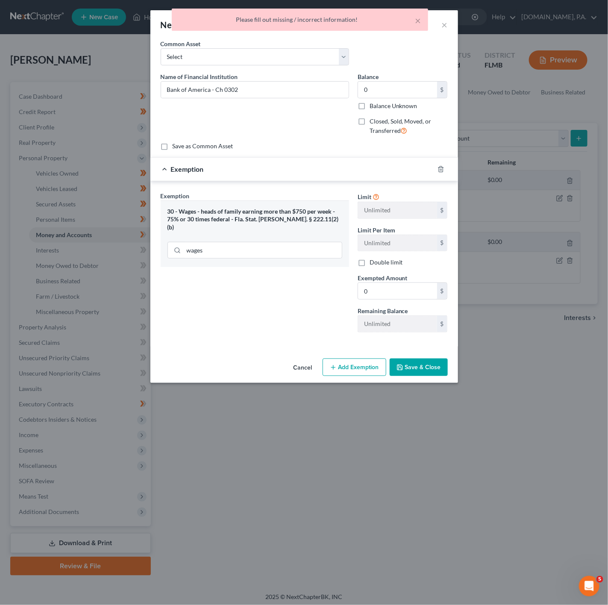
click at [419, 374] on button "Save & Close" at bounding box center [418, 367] width 58 height 18
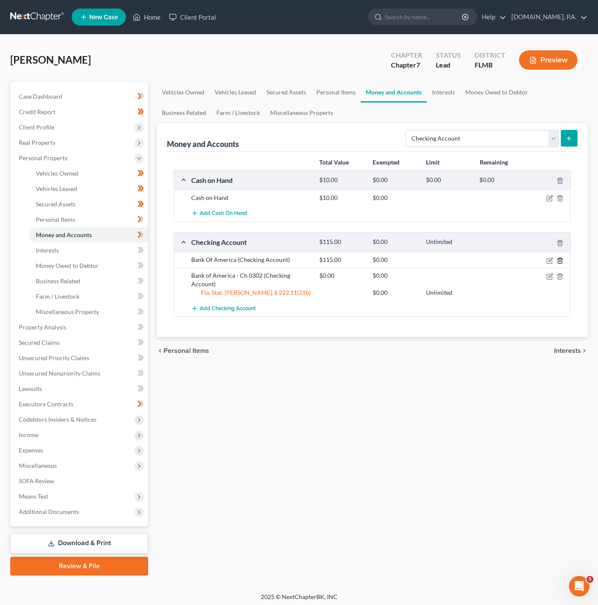
click at [561, 262] on icon "button" at bounding box center [560, 260] width 7 height 7
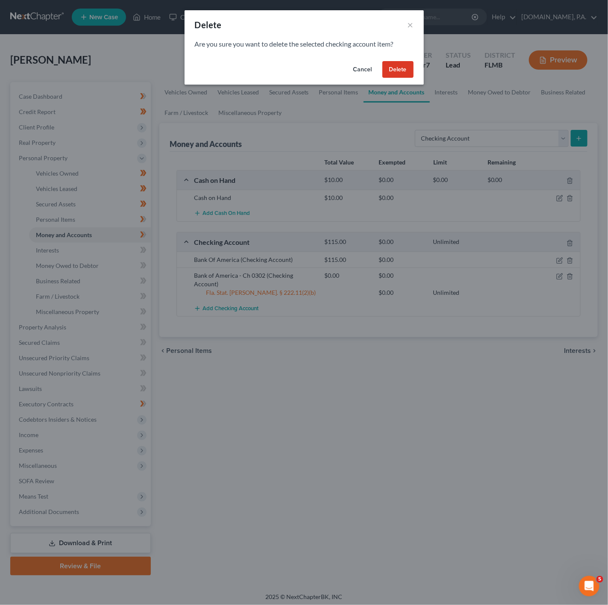
click at [409, 67] on button "Delete" at bounding box center [397, 69] width 31 height 17
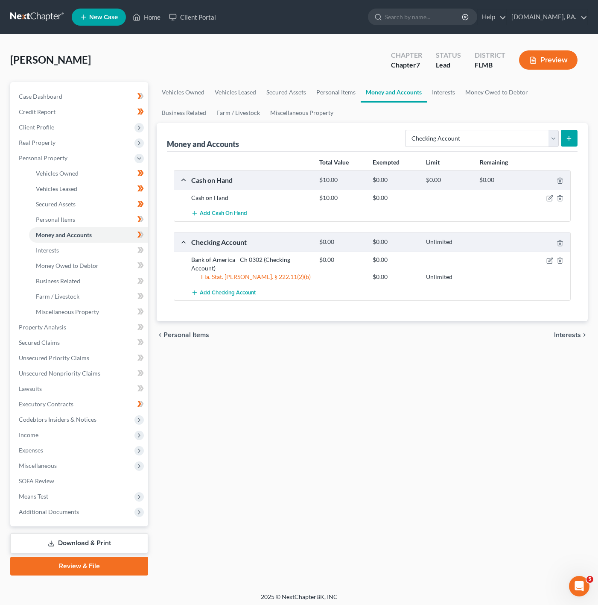
click at [229, 291] on span "Add Checking Account" at bounding box center [228, 292] width 56 height 7
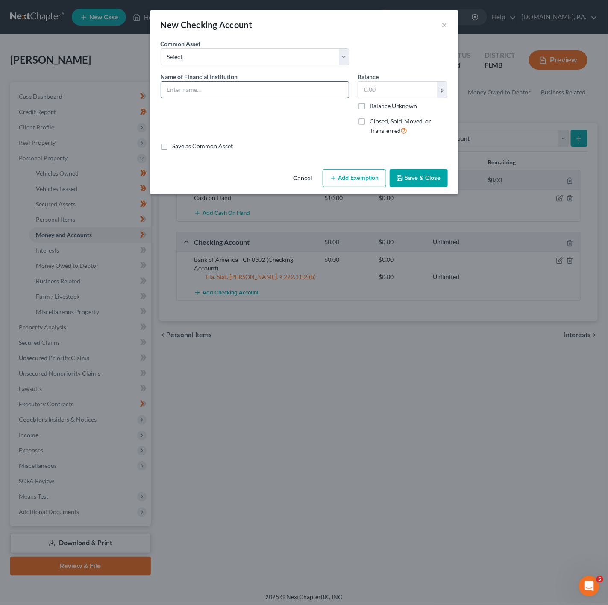
click at [261, 91] on input "text" at bounding box center [254, 90] width 187 height 16
type input "Cash App - 4992"
click at [365, 94] on input "text" at bounding box center [397, 90] width 79 height 16
type input "0"
click at [305, 135] on div "Name of Financial Institution * Cash App - 4992" at bounding box center [254, 107] width 197 height 70
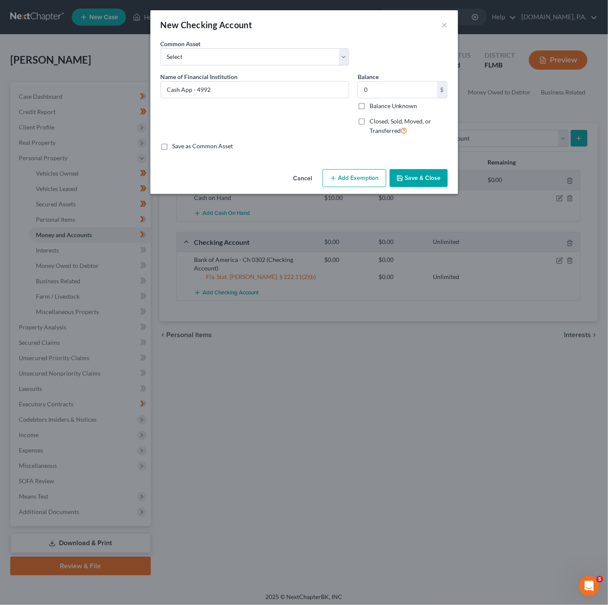
click at [437, 179] on button "Save & Close" at bounding box center [418, 178] width 58 height 18
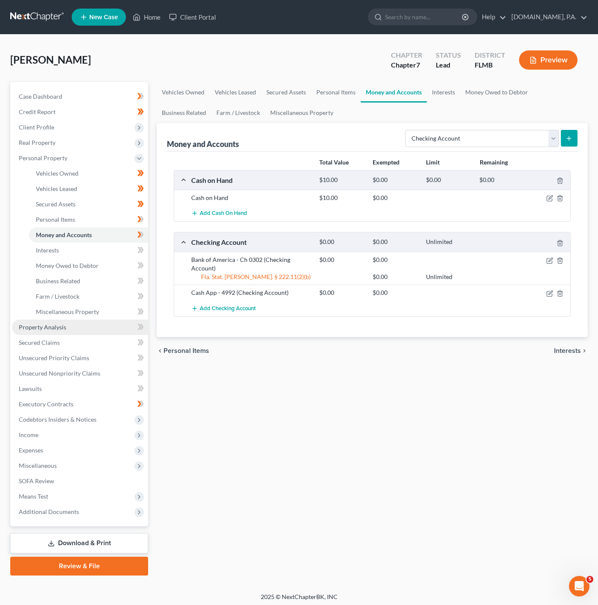
click at [124, 327] on link "Property Analysis" at bounding box center [80, 326] width 136 height 15
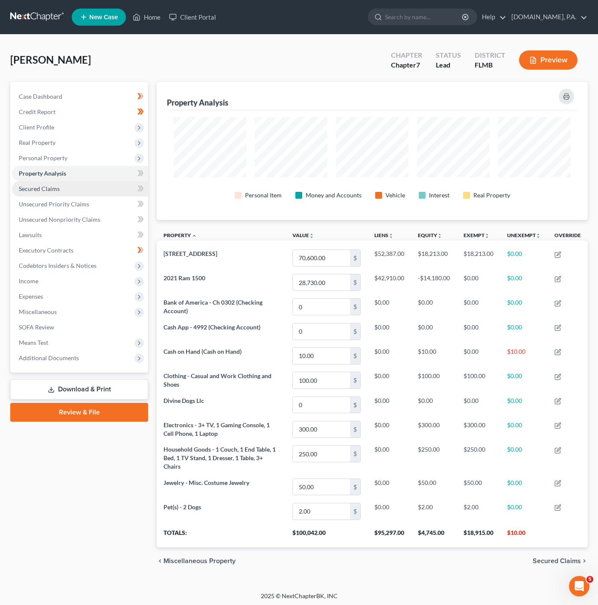
scroll to position [137, 431]
click at [137, 172] on icon at bounding box center [140, 173] width 6 height 11
drag, startPoint x: 227, startPoint y: 251, endPoint x: 146, endPoint y: 253, distance: 80.7
click at [146, 253] on div "Petition Navigation Case Dashboard Payments Invoices Payments Payments Credit R…" at bounding box center [299, 328] width 586 height 493
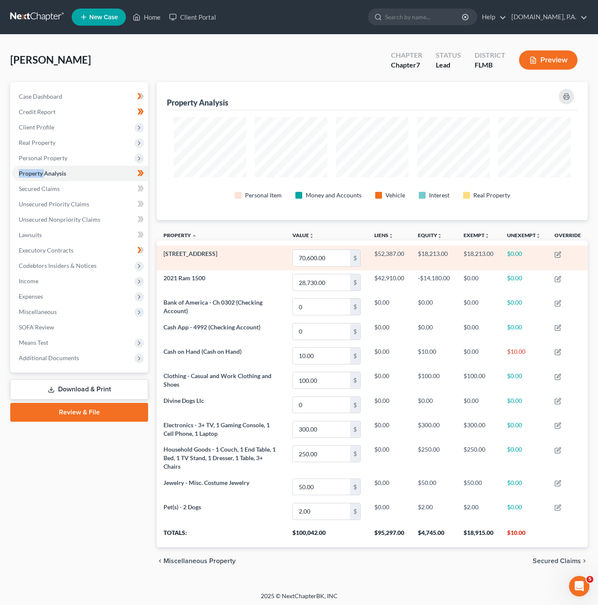
click at [248, 260] on td "[STREET_ADDRESS]" at bounding box center [221, 258] width 129 height 24
drag, startPoint x: 233, startPoint y: 254, endPoint x: 163, endPoint y: 255, distance: 70.0
click at [163, 255] on td "[STREET_ADDRESS]" at bounding box center [221, 258] width 129 height 24
copy span "[STREET_ADDRESS]"
drag, startPoint x: 412, startPoint y: 254, endPoint x: 377, endPoint y: 252, distance: 35.9
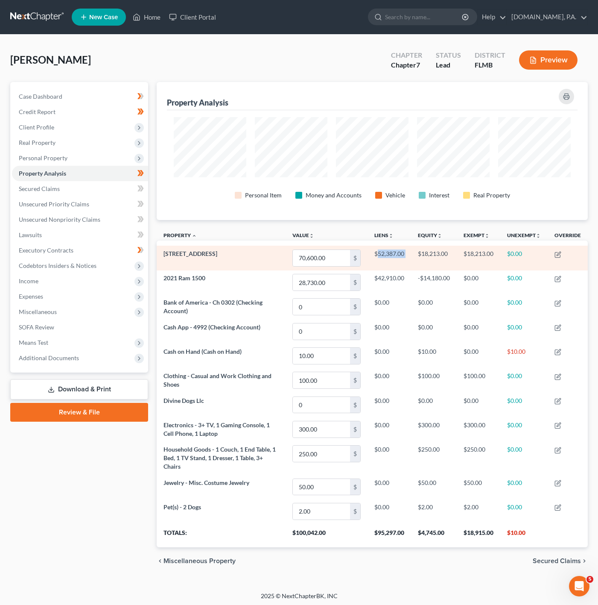
click at [377, 252] on tr "[STREET_ADDRESS] $ $52,387.00 $18,213.00 $18,213.00 $0.00" at bounding box center [372, 258] width 431 height 24
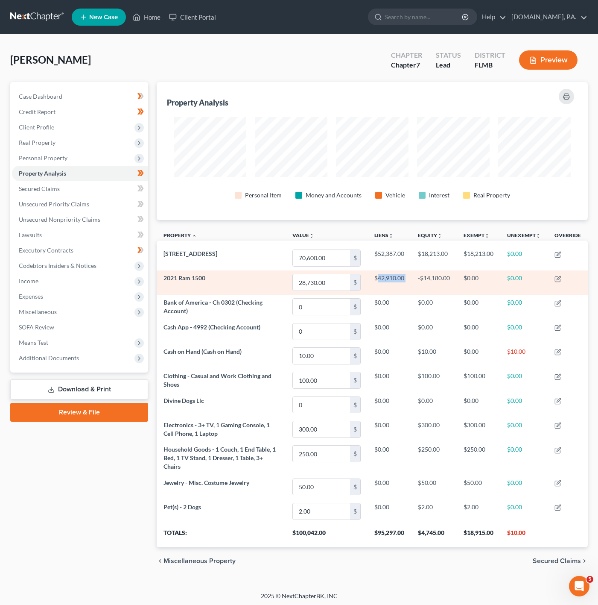
drag, startPoint x: 413, startPoint y: 277, endPoint x: 376, endPoint y: 283, distance: 37.6
click at [376, 283] on tr "2021 Ram 1500 28,730.00 $ $42,910.00 -$14,180.00 $0.00 $0.00" at bounding box center [372, 282] width 431 height 24
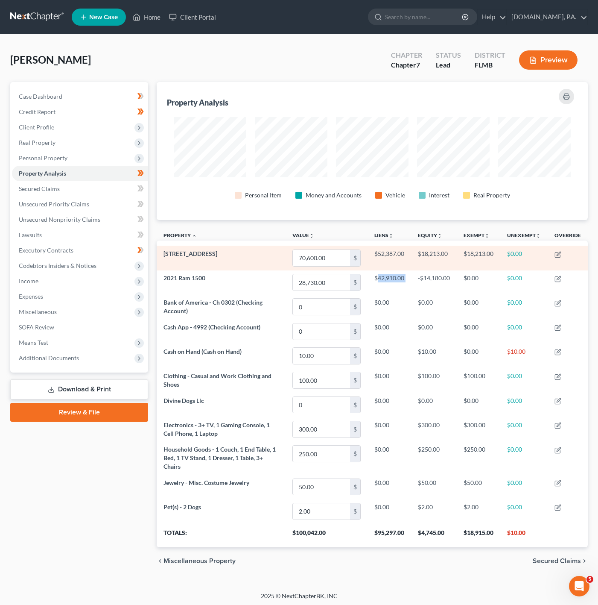
copy td "42,910.00"
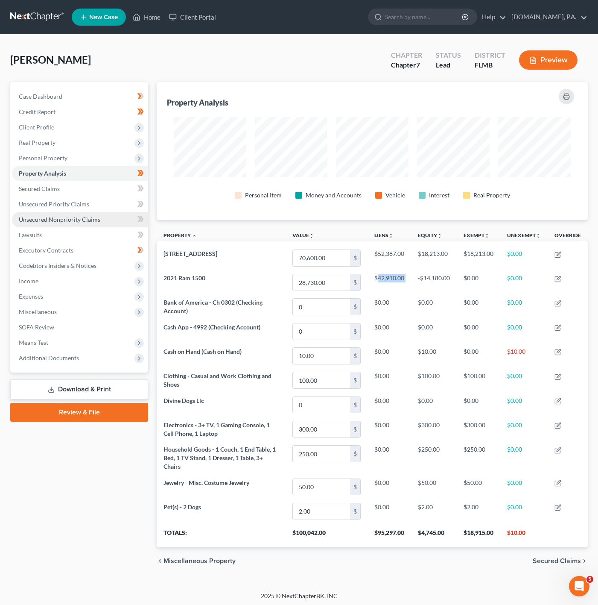
click at [76, 223] on link "Unsecured Nonpriority Claims" at bounding box center [80, 219] width 136 height 15
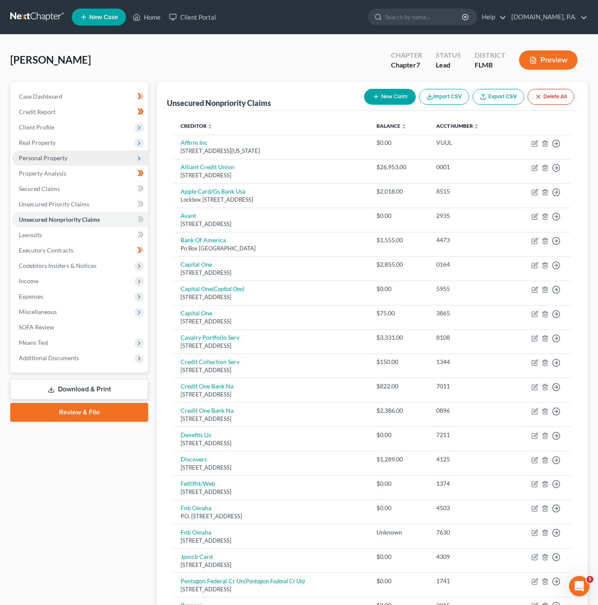
click at [124, 156] on span "Personal Property" at bounding box center [80, 157] width 136 height 15
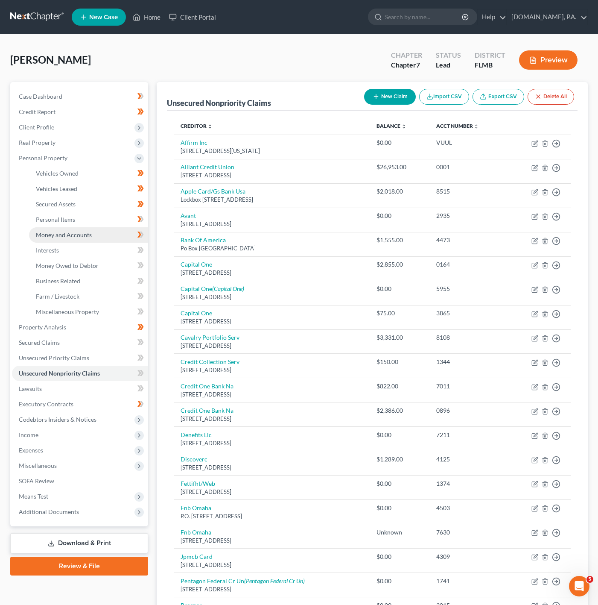
click at [90, 230] on link "Money and Accounts" at bounding box center [88, 234] width 119 height 15
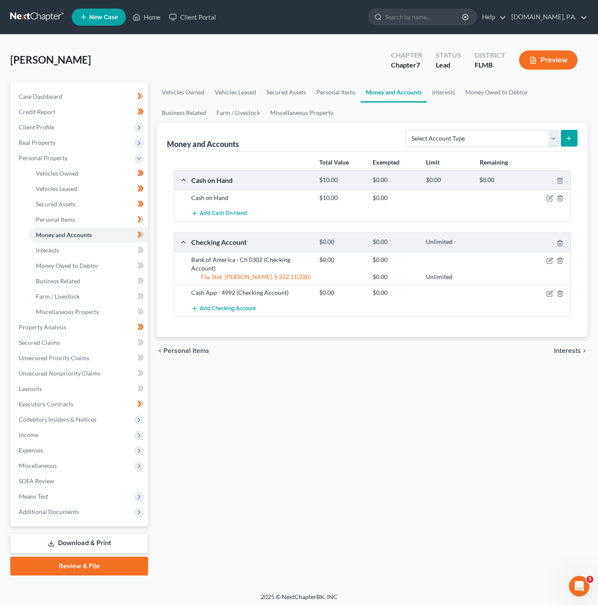
click at [512, 502] on div "Vehicles Owned Vehicles Leased Secured Assets Personal Items Money and Accounts…" at bounding box center [372, 328] width 440 height 493
click at [332, 55] on div "[PERSON_NAME] Upgraded Chapter Chapter 7 Status Lead District [GEOGRAPHIC_DATA]…" at bounding box center [299, 63] width 578 height 37
